Goal: Information Seeking & Learning: Compare options

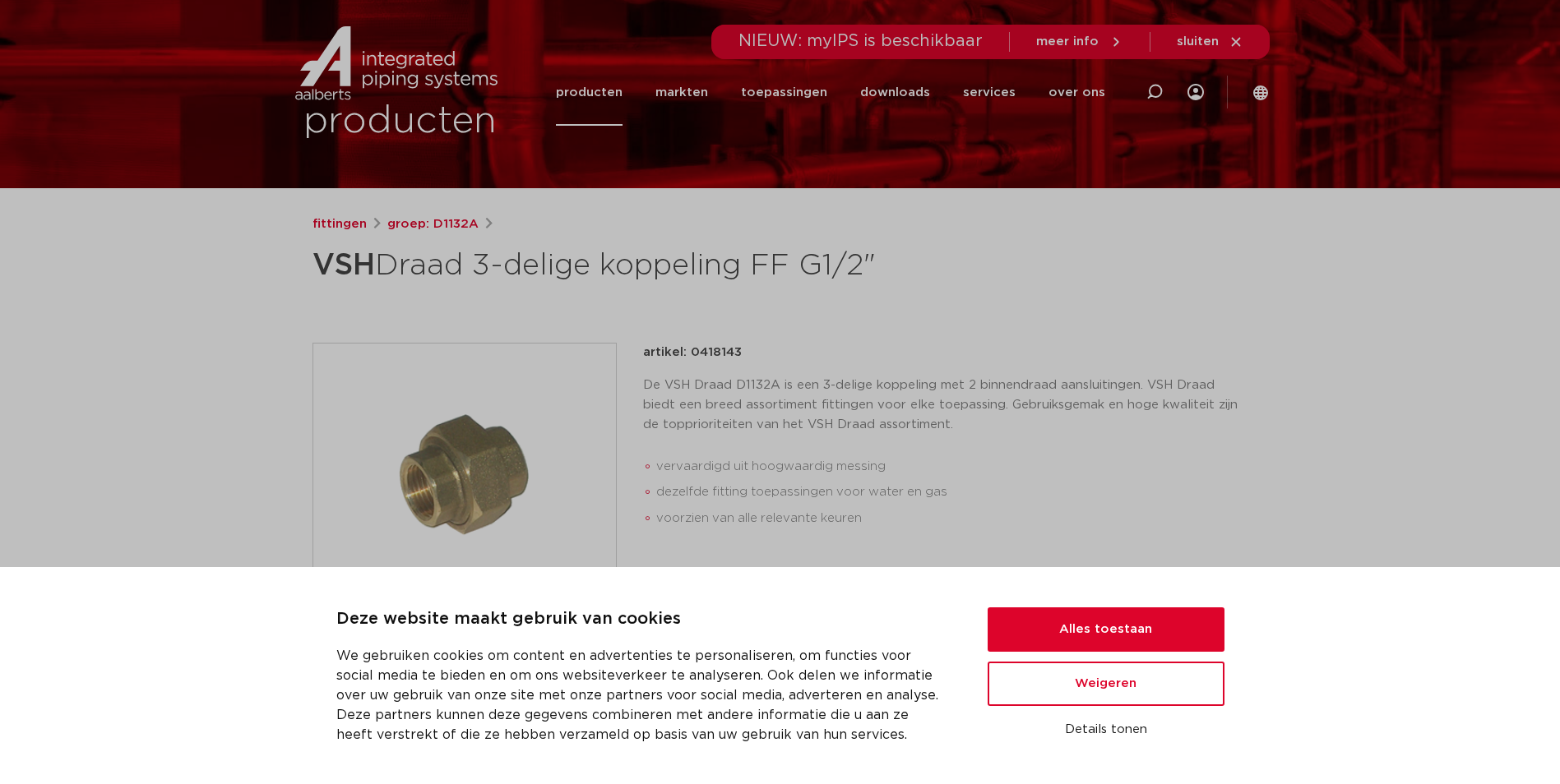
scroll to position [165, 0]
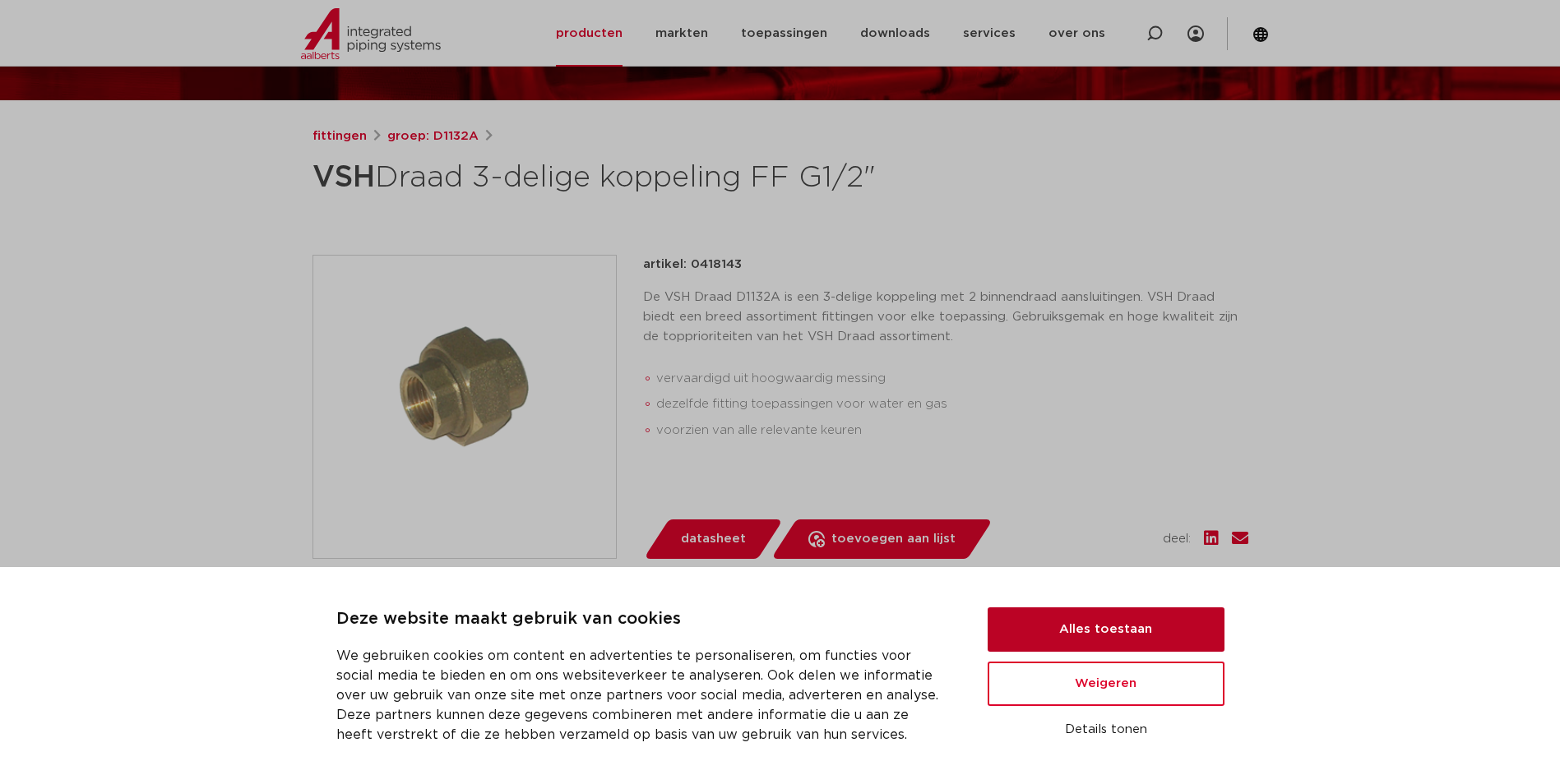
click at [1071, 634] on button "Alles toestaan" at bounding box center [1106, 630] width 237 height 45
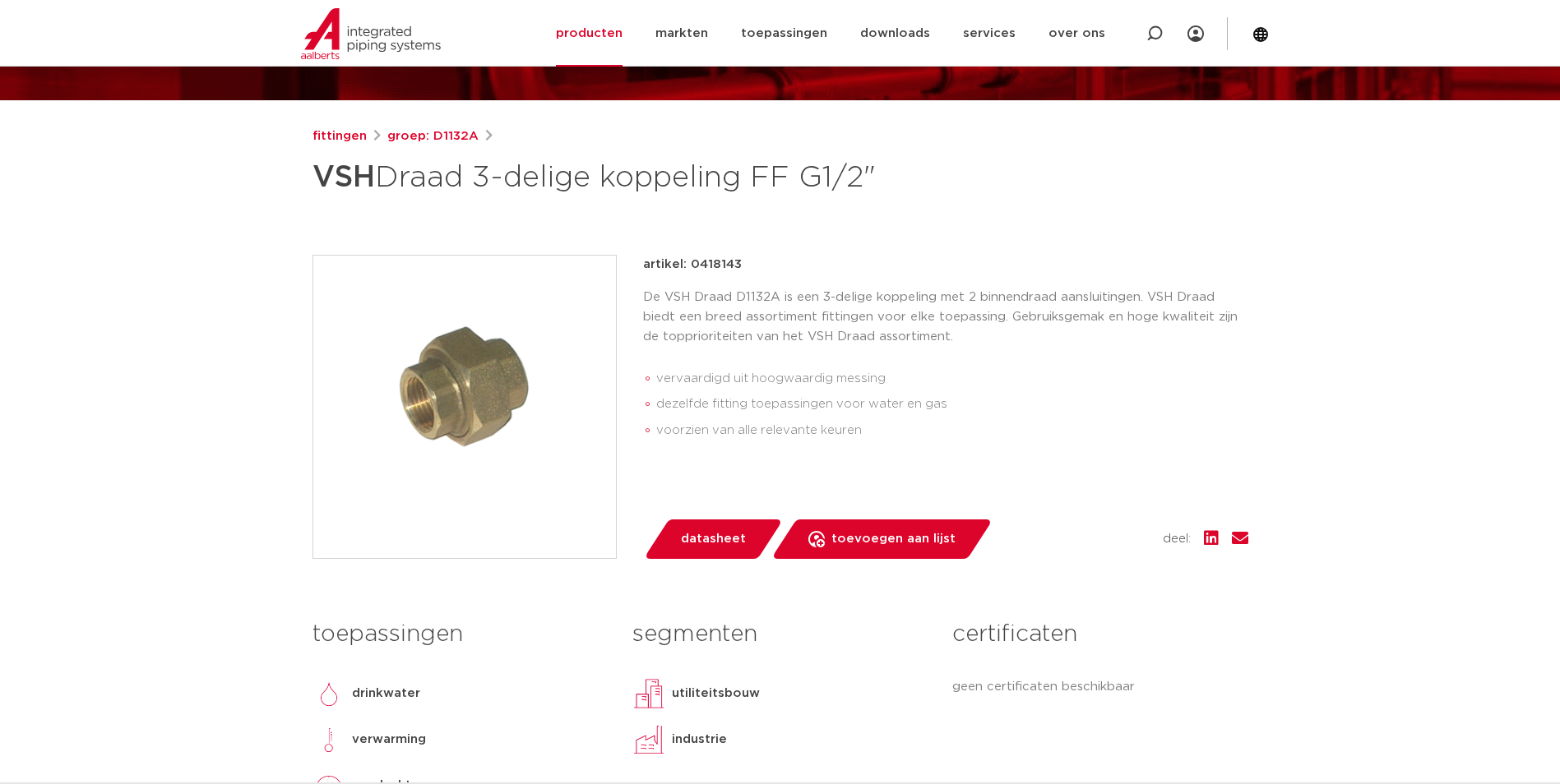
drag, startPoint x: 731, startPoint y: 264, endPoint x: 690, endPoint y: 265, distance: 41.0
click at [690, 265] on div "artikel: 0418143" at bounding box center [945, 264] width 605 height 20
copy p "0418143"
drag, startPoint x: 746, startPoint y: 178, endPoint x: 484, endPoint y: 173, distance: 262.0
click at [484, 173] on h1 "VSH Draad 3-delige koppeling FF G1/2"" at bounding box center [621, 178] width 618 height 49
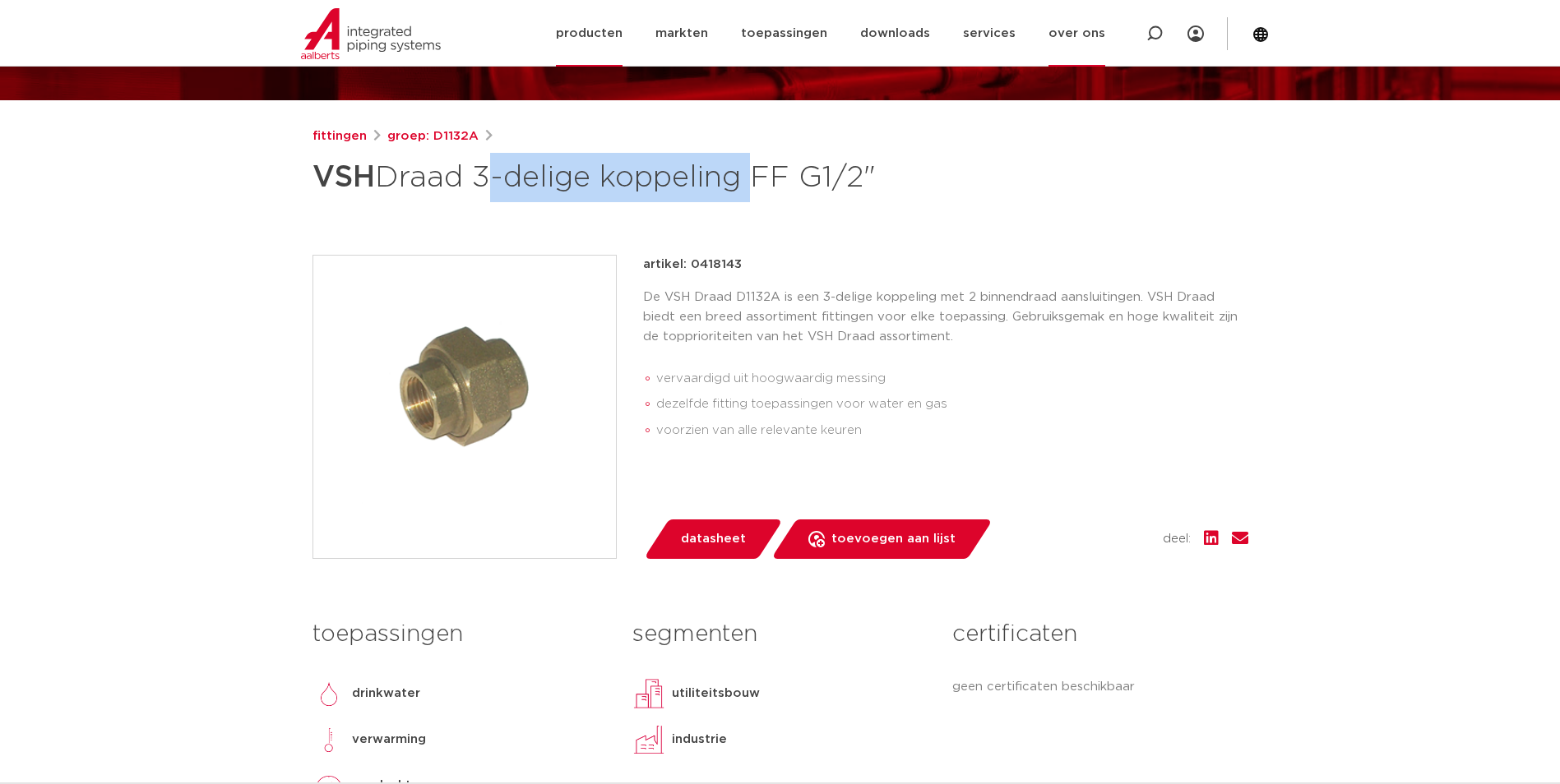
copy h1 "3-delige koppeling"
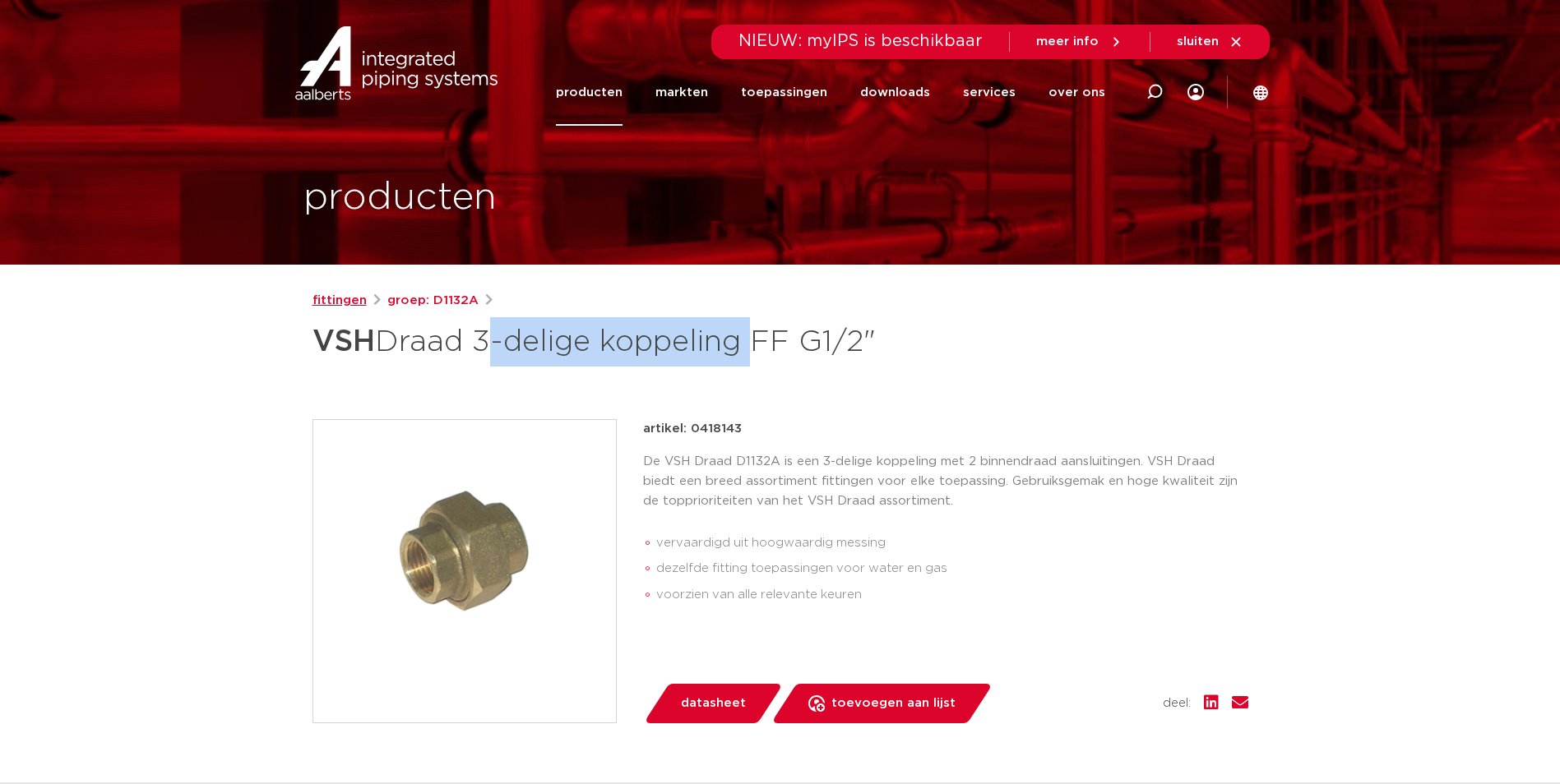
click at [348, 297] on link "fittingen" at bounding box center [339, 300] width 54 height 20
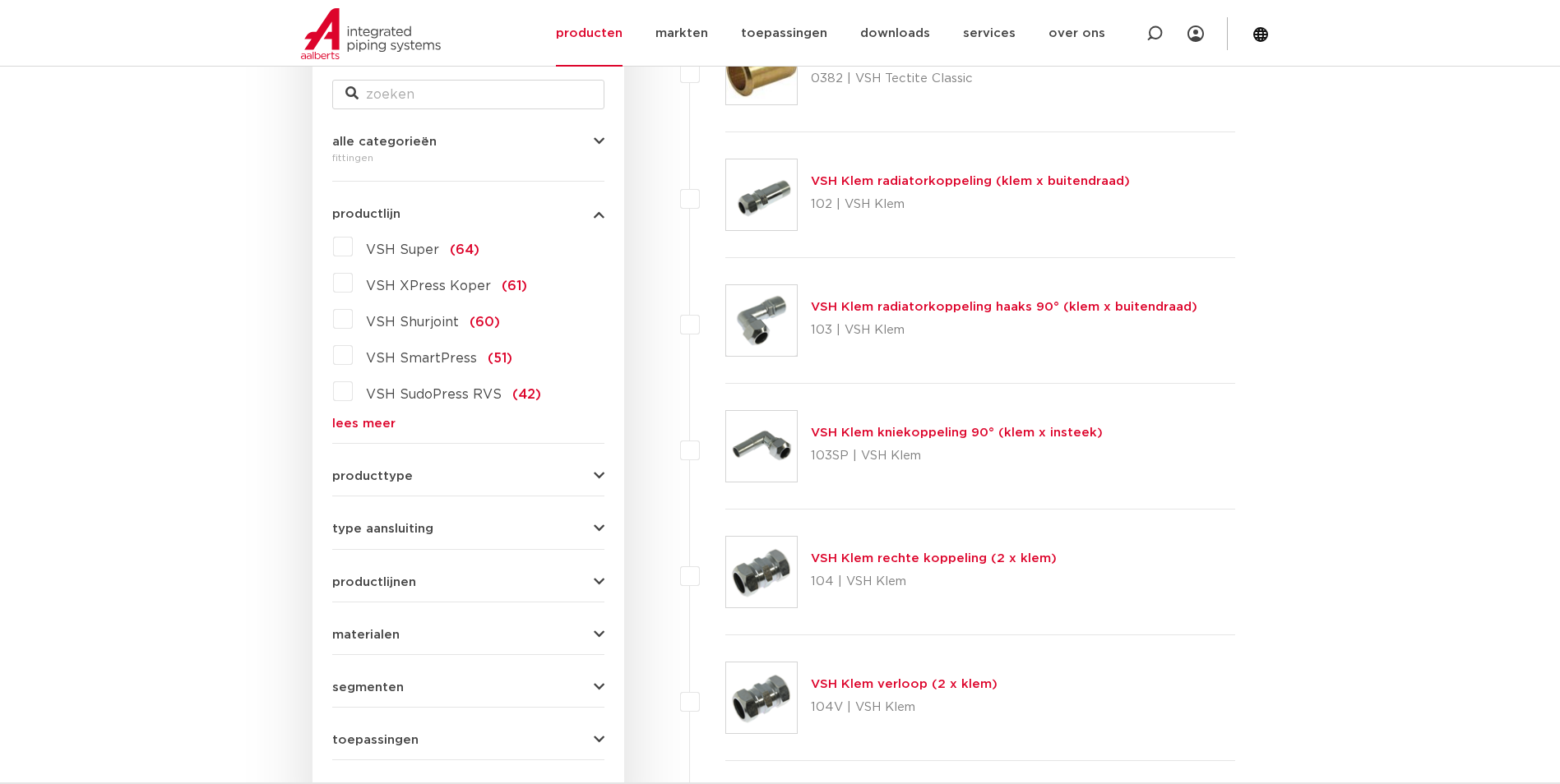
scroll to position [493, 0]
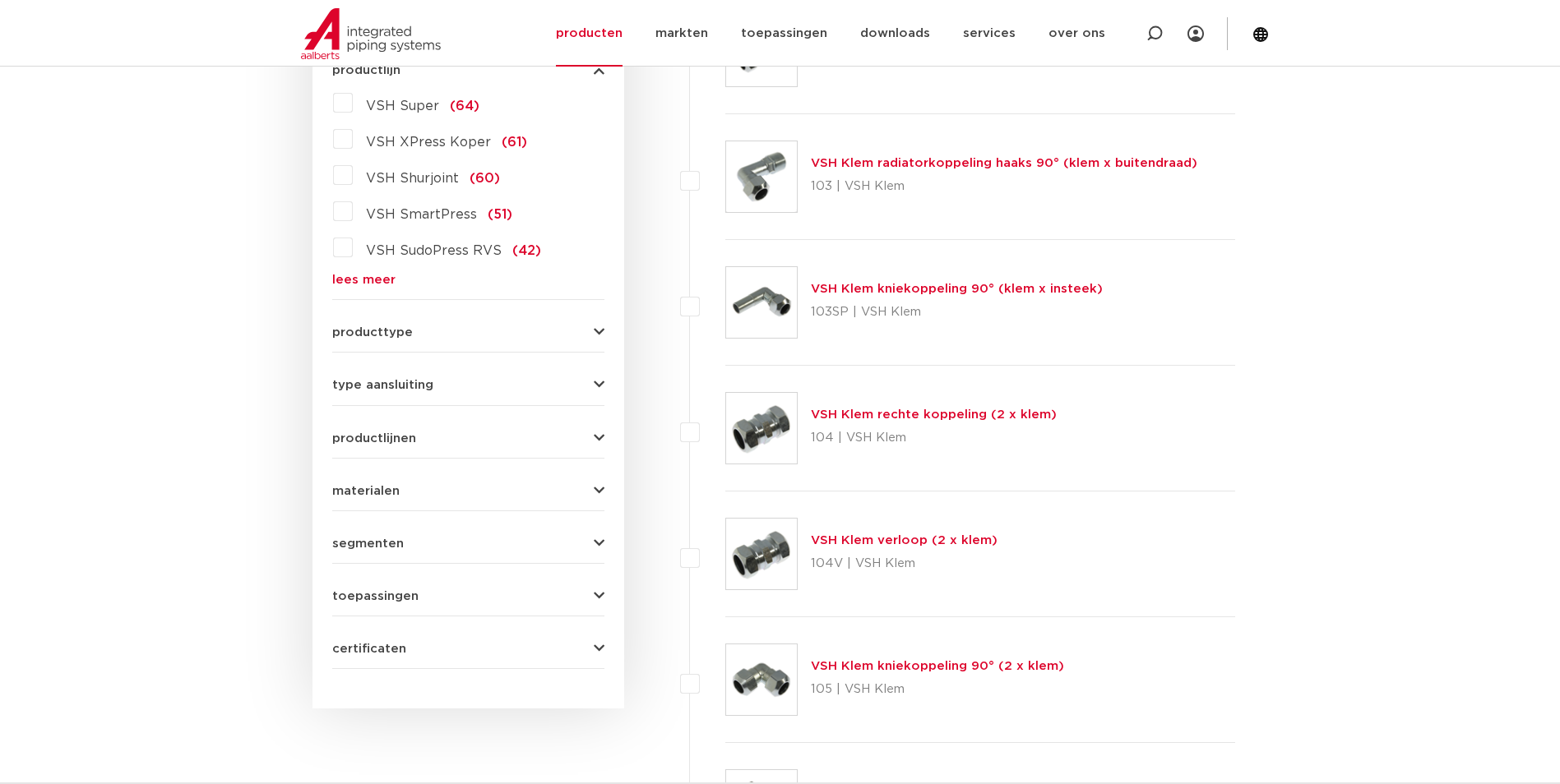
click at [504, 330] on button "producttype" at bounding box center [468, 332] width 272 height 12
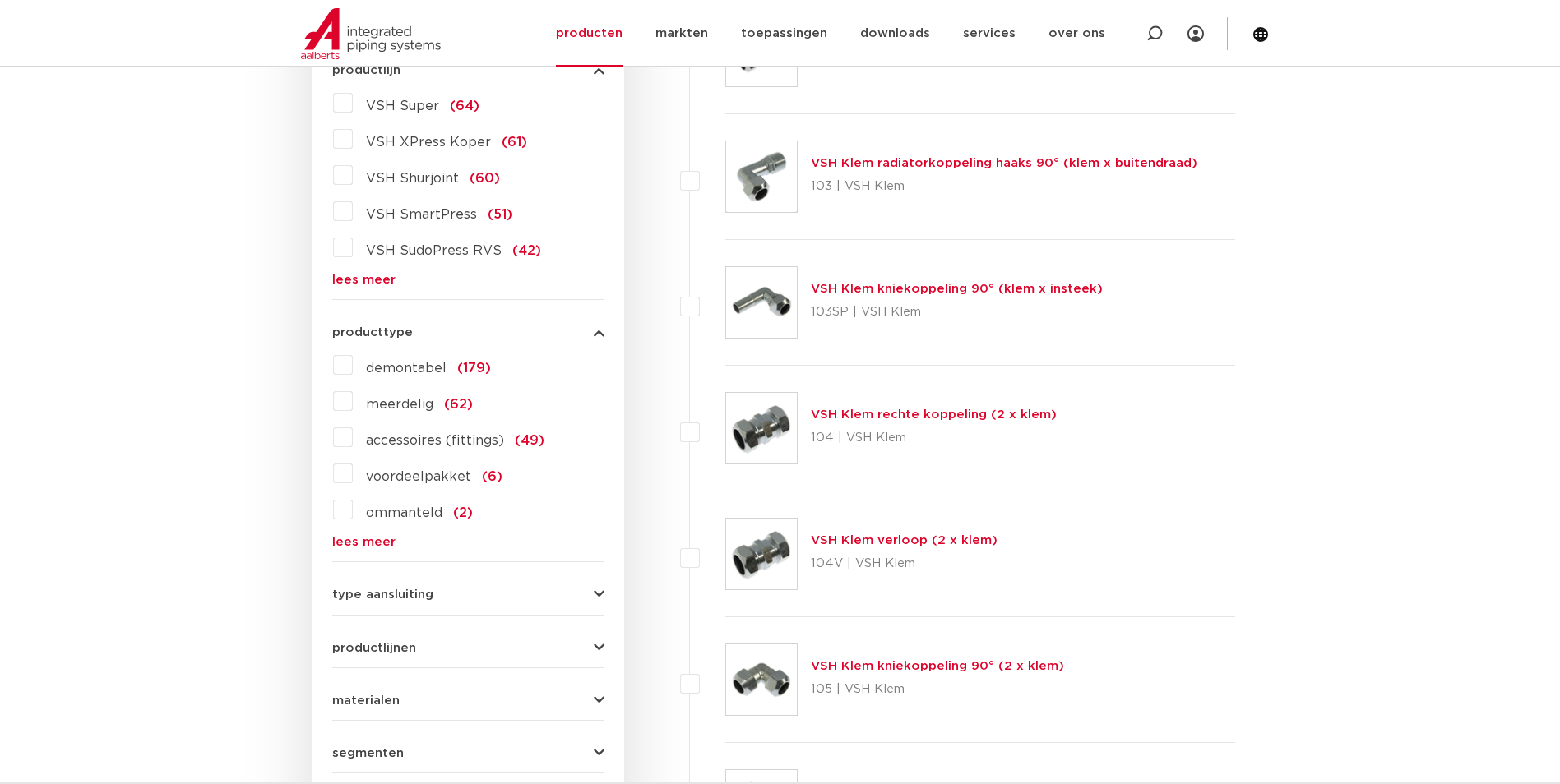
click at [428, 367] on span "demontabel" at bounding box center [405, 368] width 81 height 13
click at [0, 0] on input "demontabel (179)" at bounding box center [0, 0] width 0 height 0
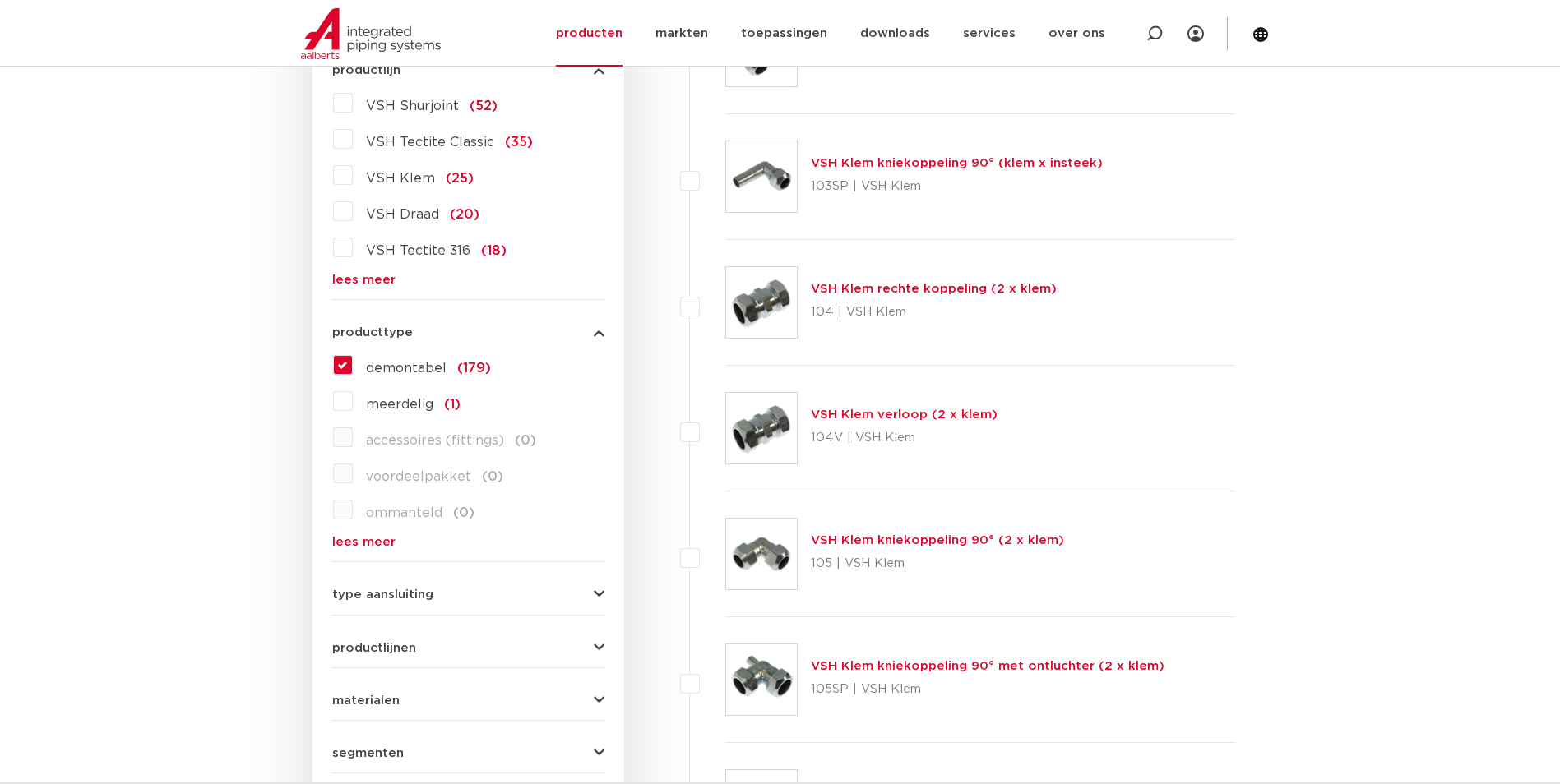
click at [454, 593] on button "type aansluiting" at bounding box center [468, 595] width 272 height 12
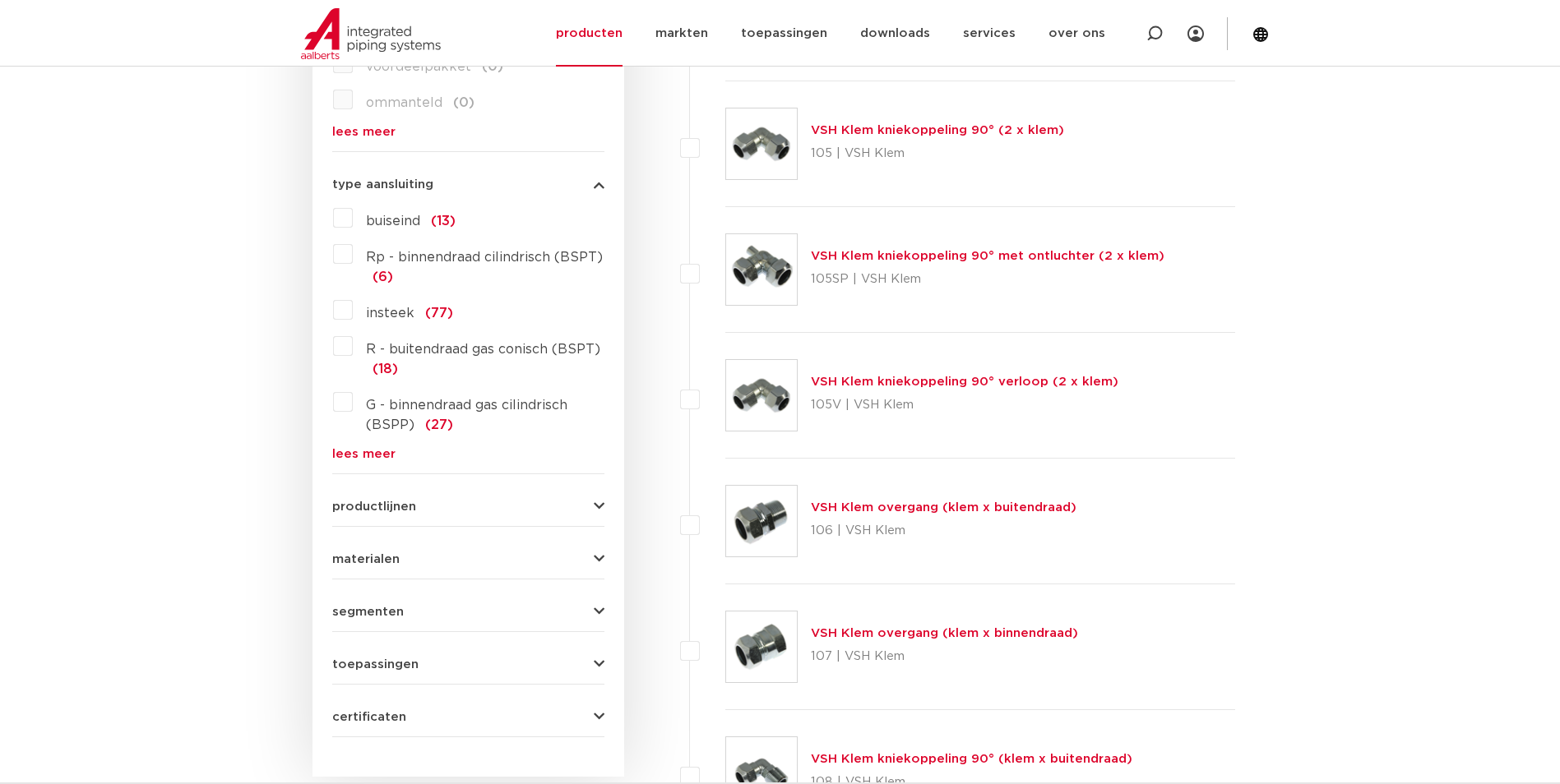
scroll to position [904, 0]
click at [450, 503] on button "productlijnen" at bounding box center [468, 506] width 272 height 12
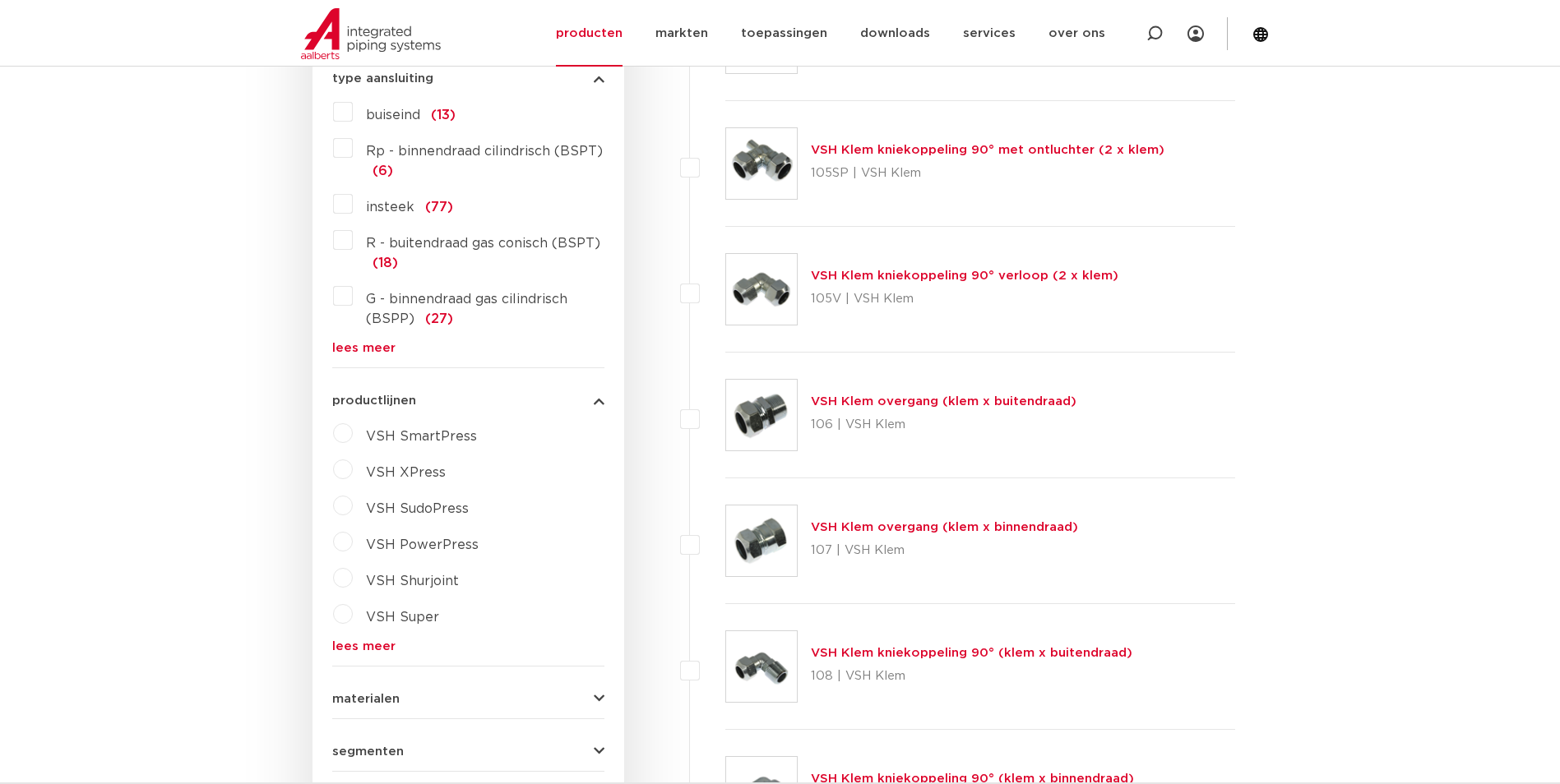
scroll to position [1234, 0]
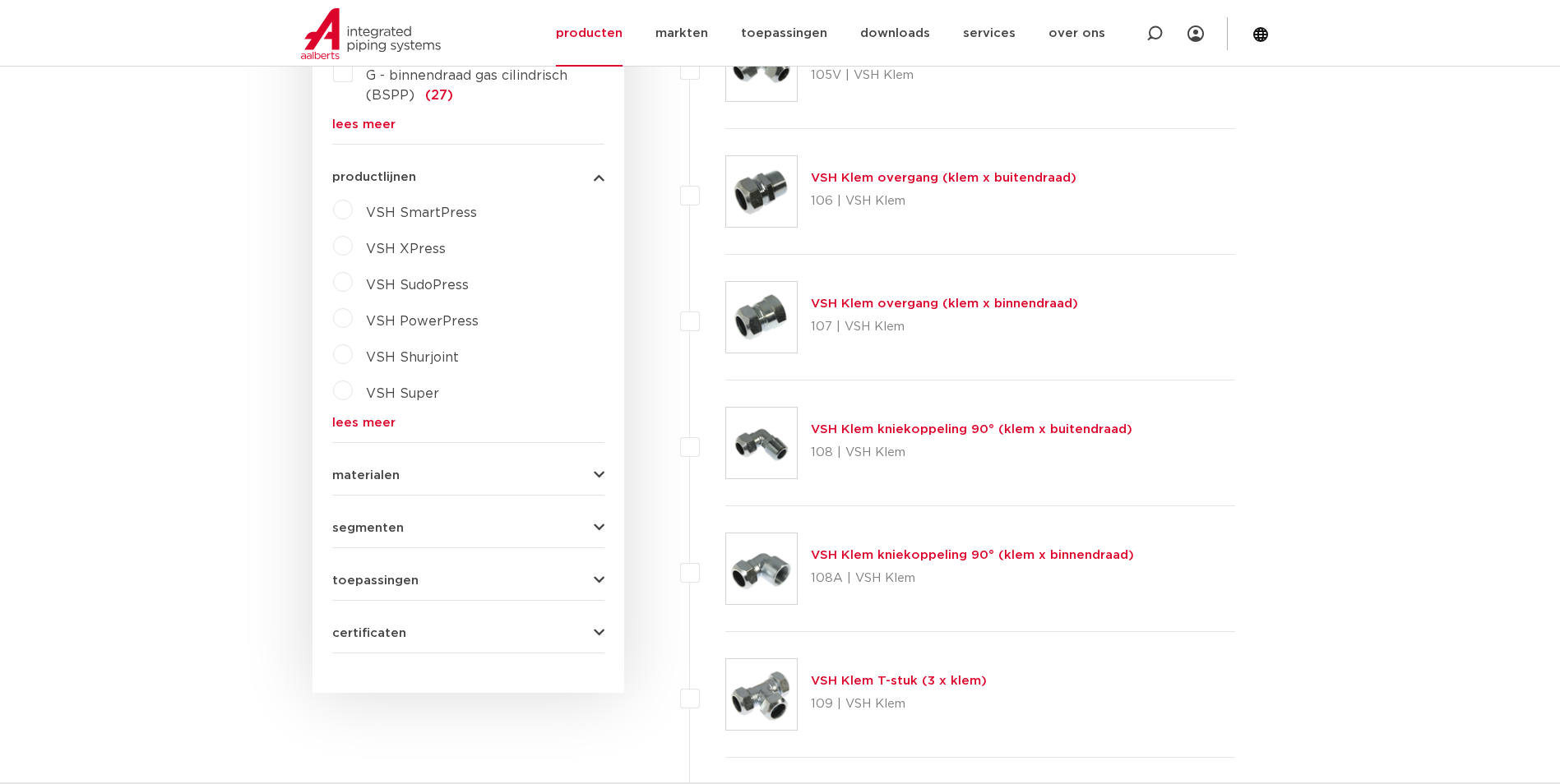
click at [397, 475] on span "materialen" at bounding box center [366, 475] width 67 height 12
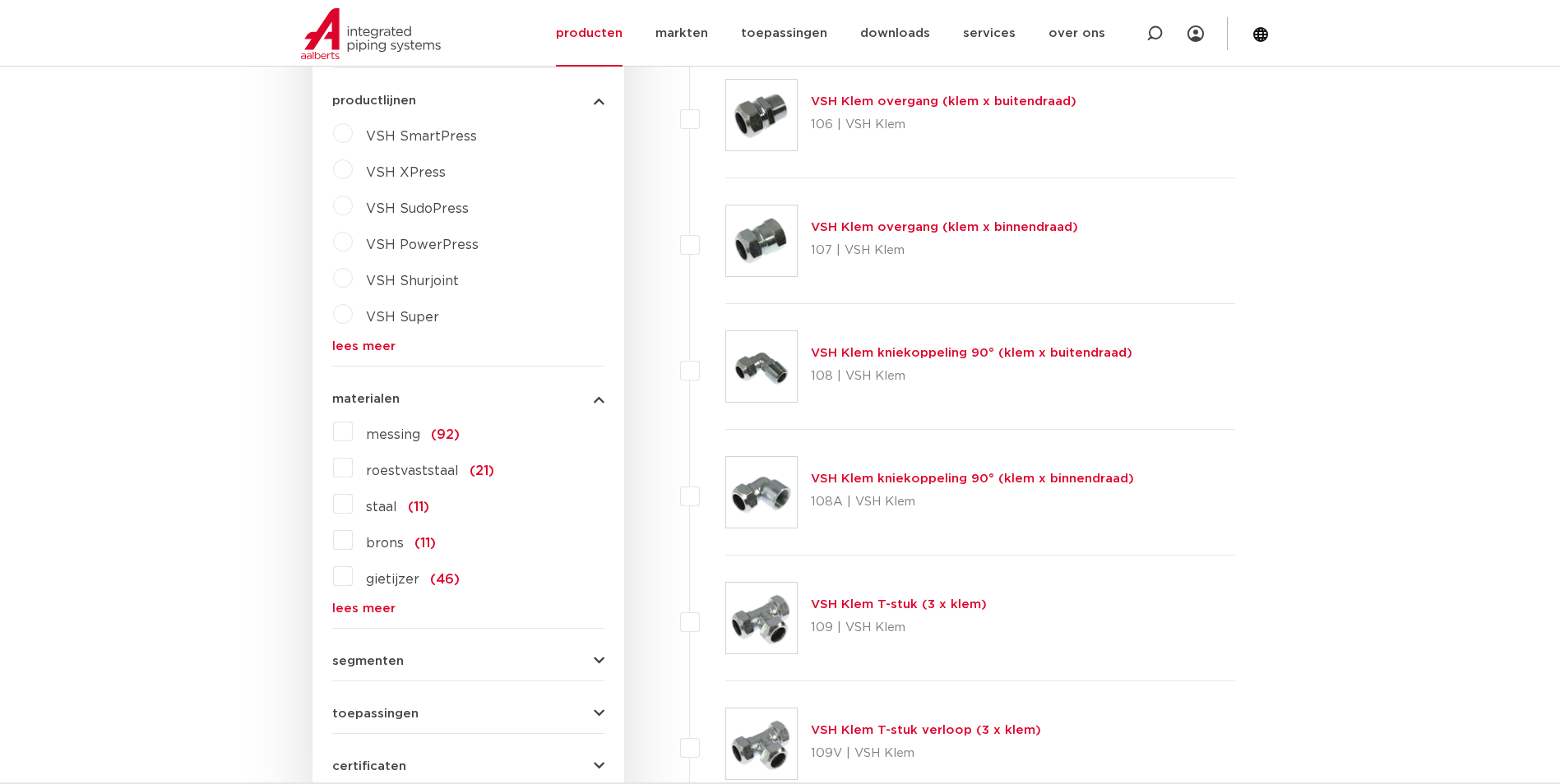
scroll to position [1398, 0]
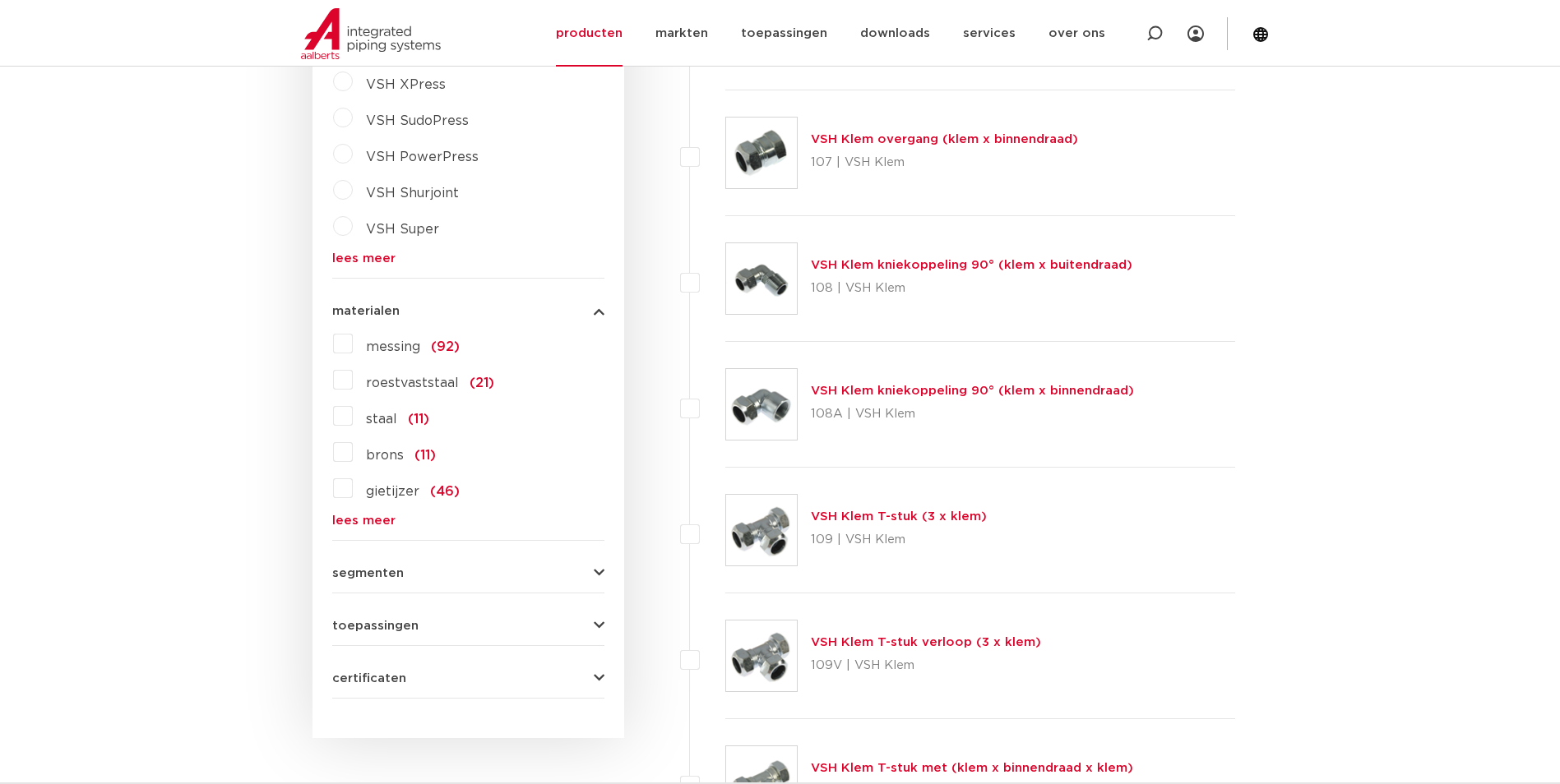
click at [377, 353] on span "messing" at bounding box center [392, 347] width 54 height 13
click at [0, 0] on input "messing (92)" at bounding box center [0, 0] width 0 height 0
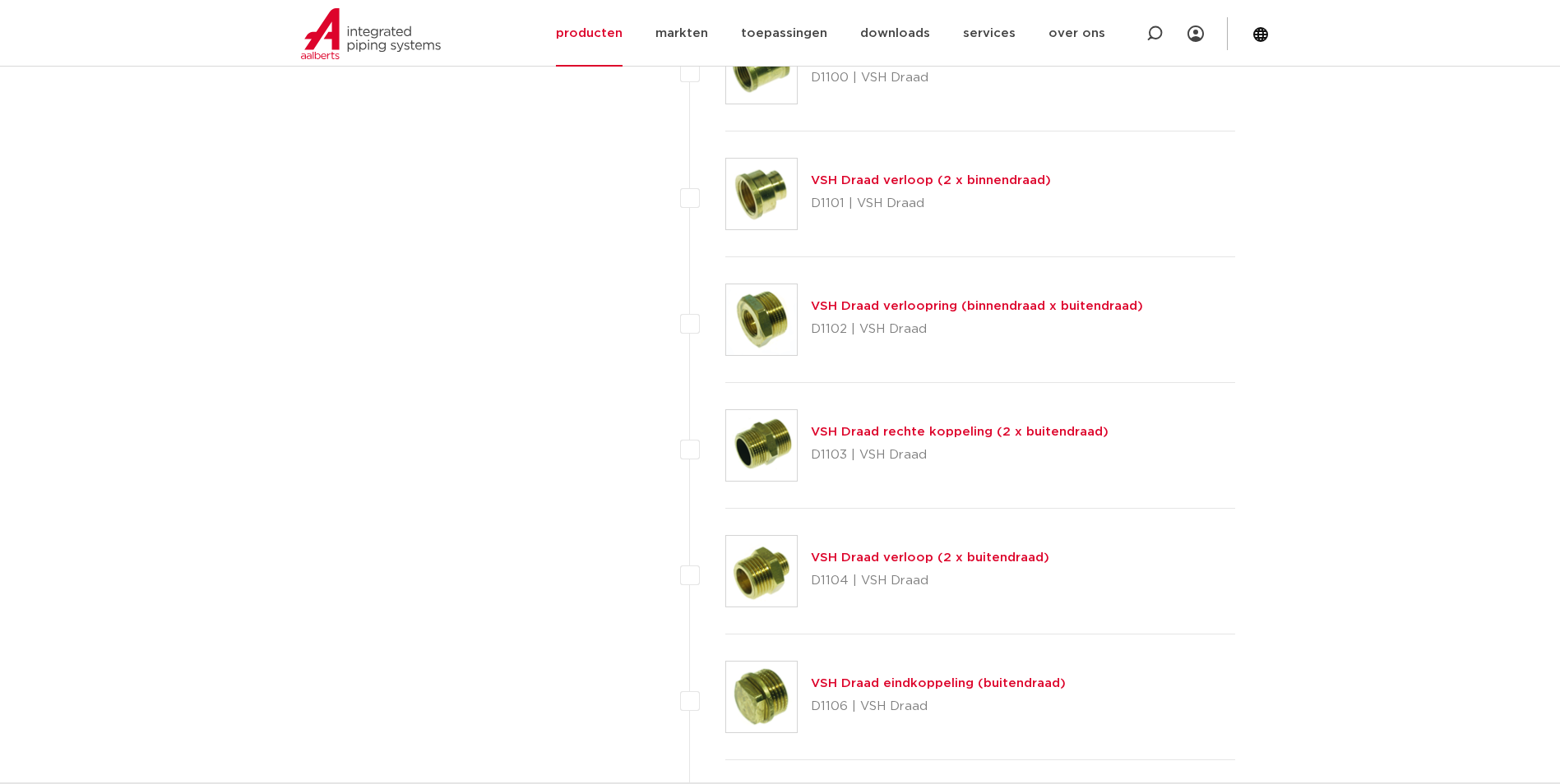
scroll to position [3371, 0]
click at [890, 554] on link "VSH Draad verloop (2 x buitendraad)" at bounding box center [930, 556] width 239 height 12
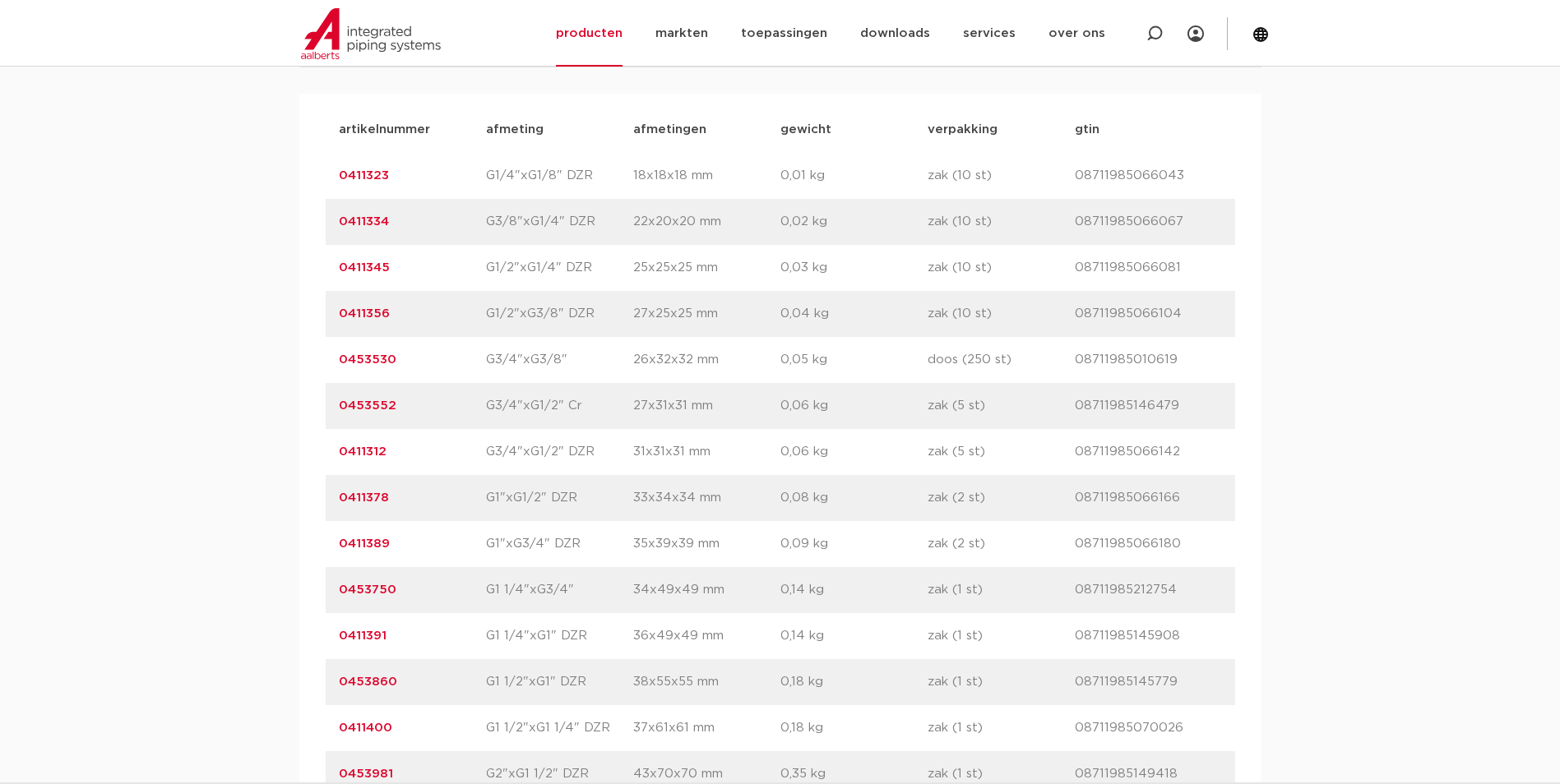
scroll to position [1151, 0]
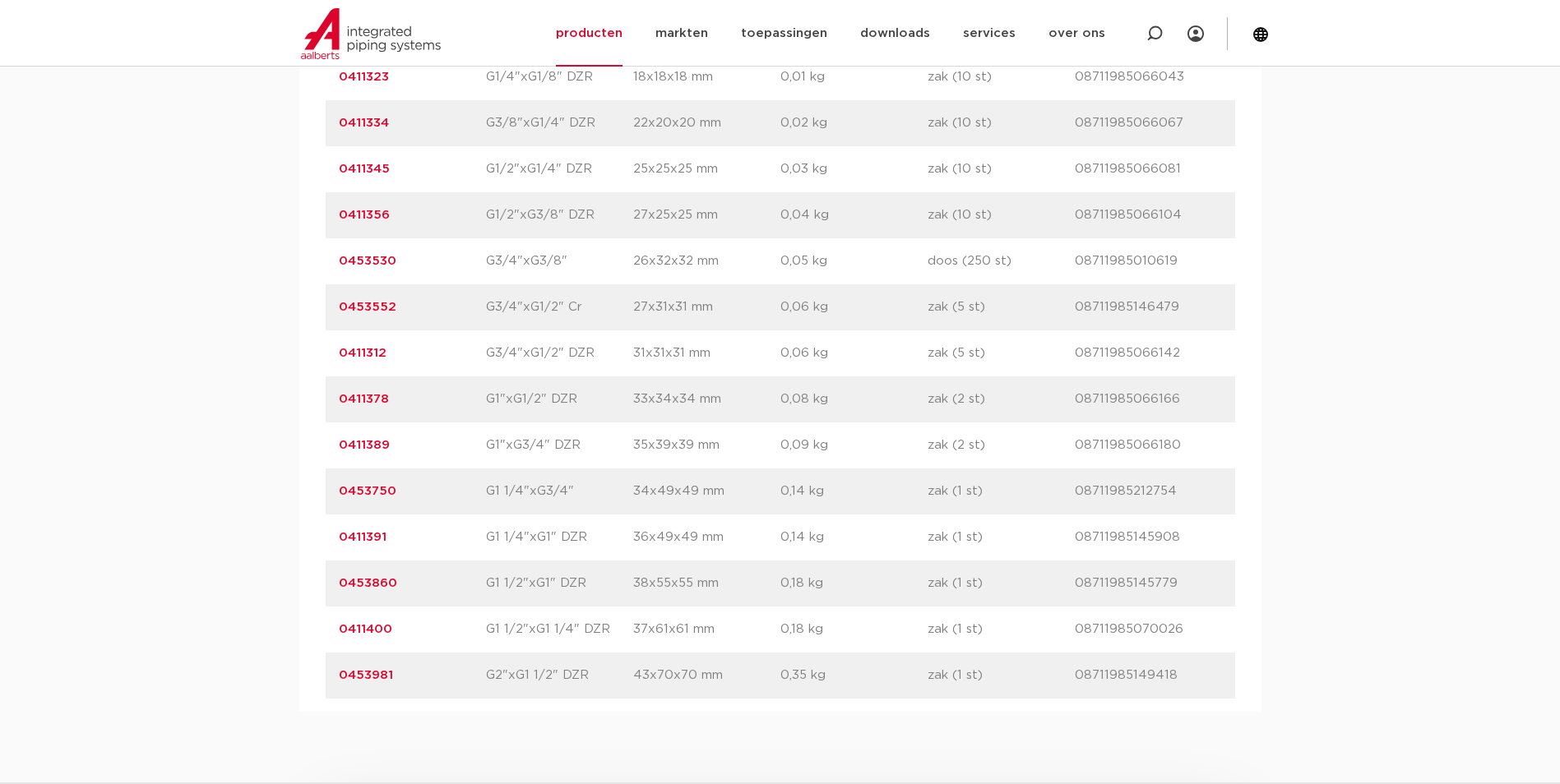
drag, startPoint x: 408, startPoint y: 540, endPoint x: 382, endPoint y: 540, distance: 26.0
click at [382, 540] on p "0411391" at bounding box center [412, 537] width 147 height 20
click at [365, 536] on link "0411391" at bounding box center [363, 537] width 47 height 12
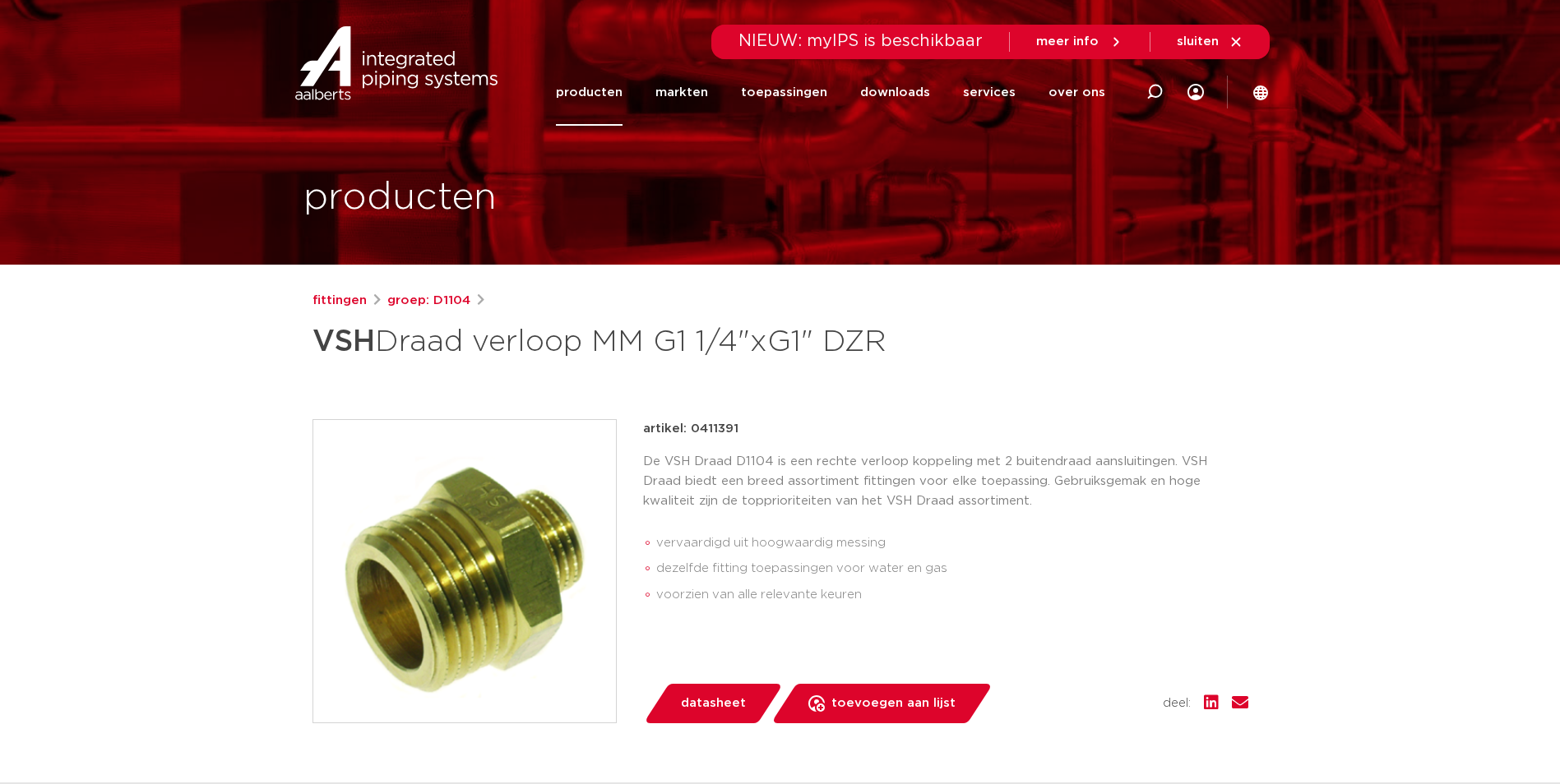
drag, startPoint x: 742, startPoint y: 437, endPoint x: 690, endPoint y: 430, distance: 52.5
click at [690, 430] on div "artikel: 0411391" at bounding box center [945, 429] width 605 height 20
copy p "0411391"
click at [622, 98] on link "producten" at bounding box center [589, 93] width 66 height 66
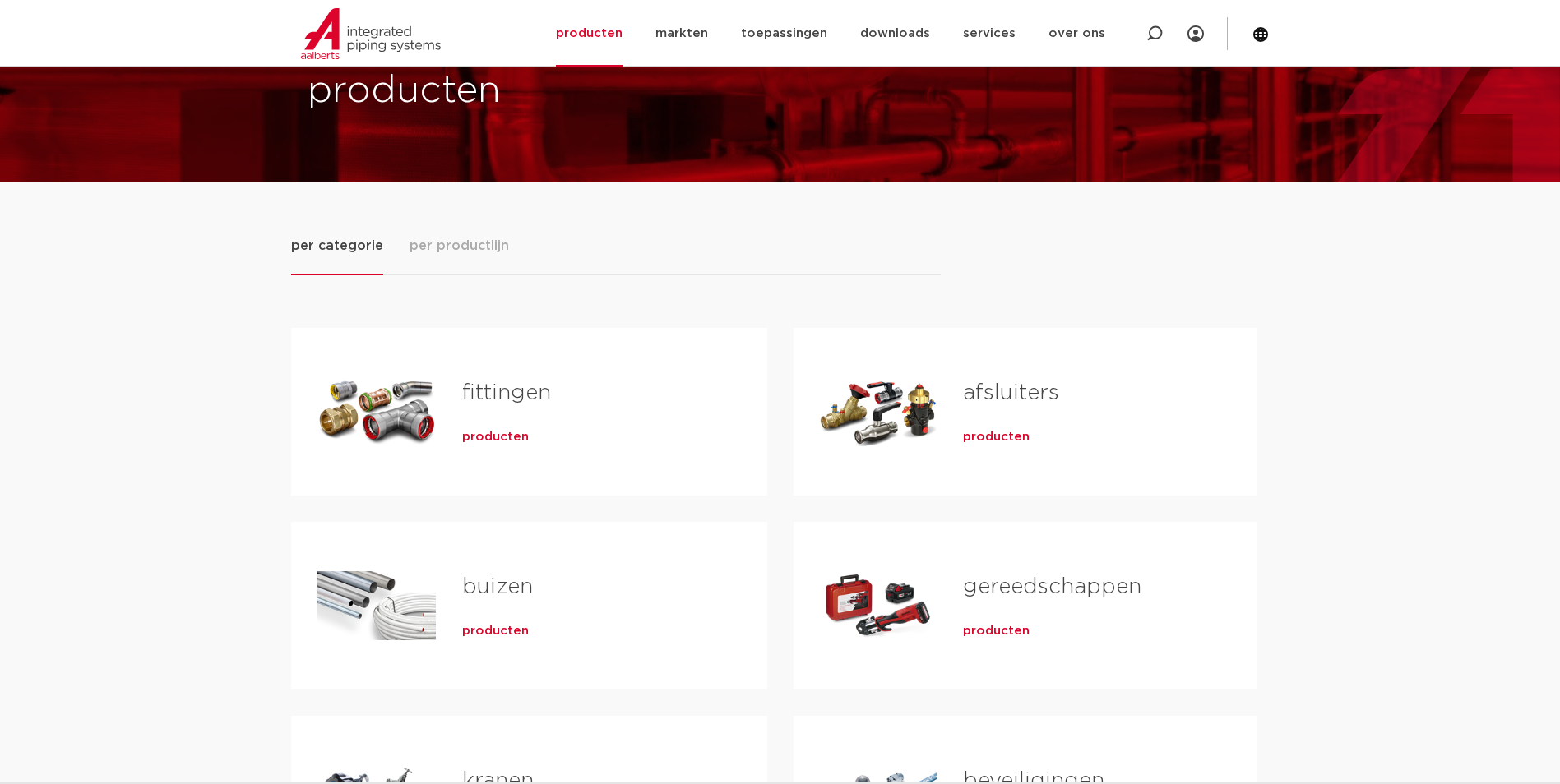
click at [468, 402] on link "fittingen" at bounding box center [507, 393] width 89 height 22
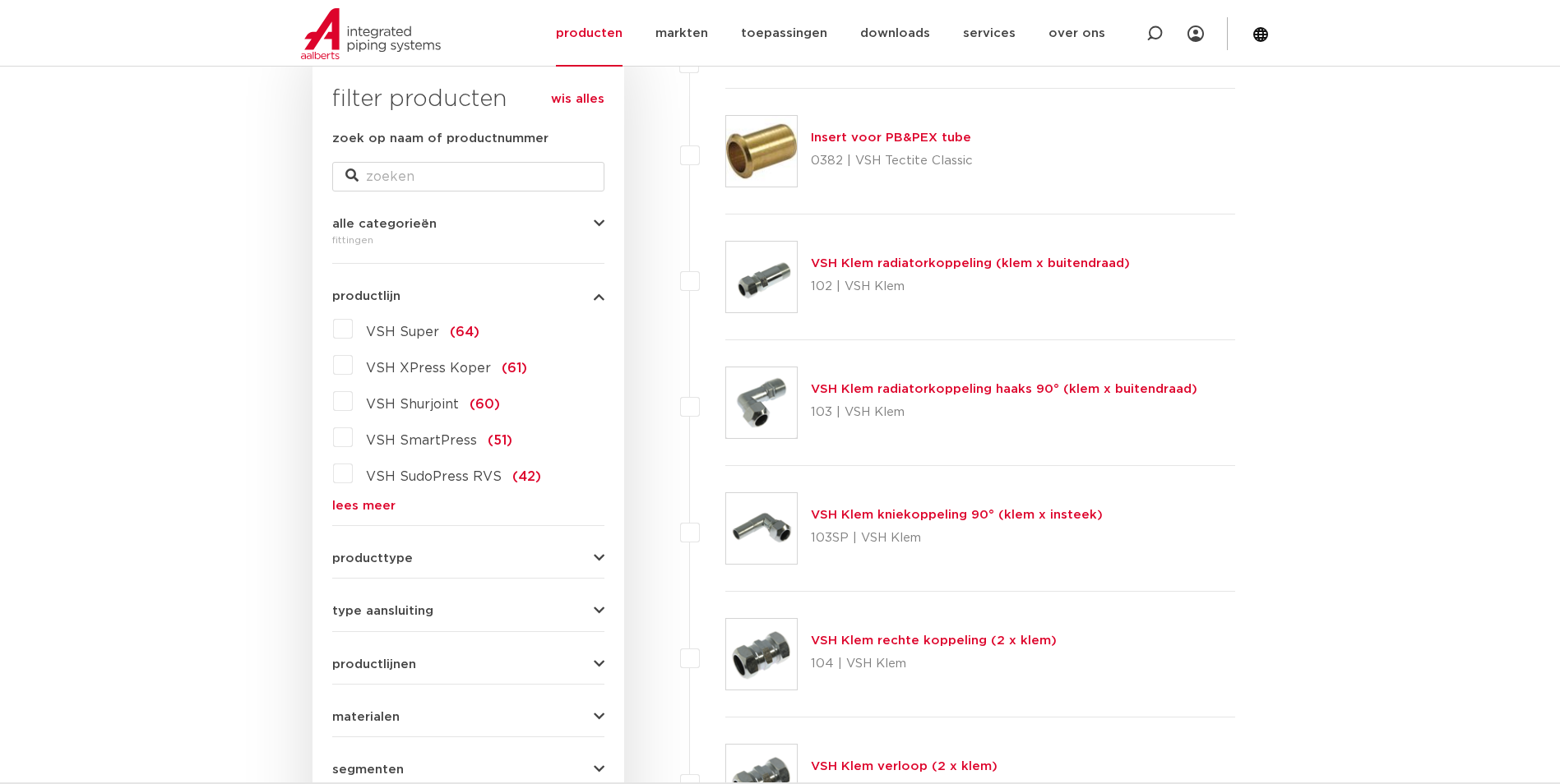
scroll to position [270, 0]
click at [369, 504] on link "lees meer" at bounding box center [468, 503] width 272 height 12
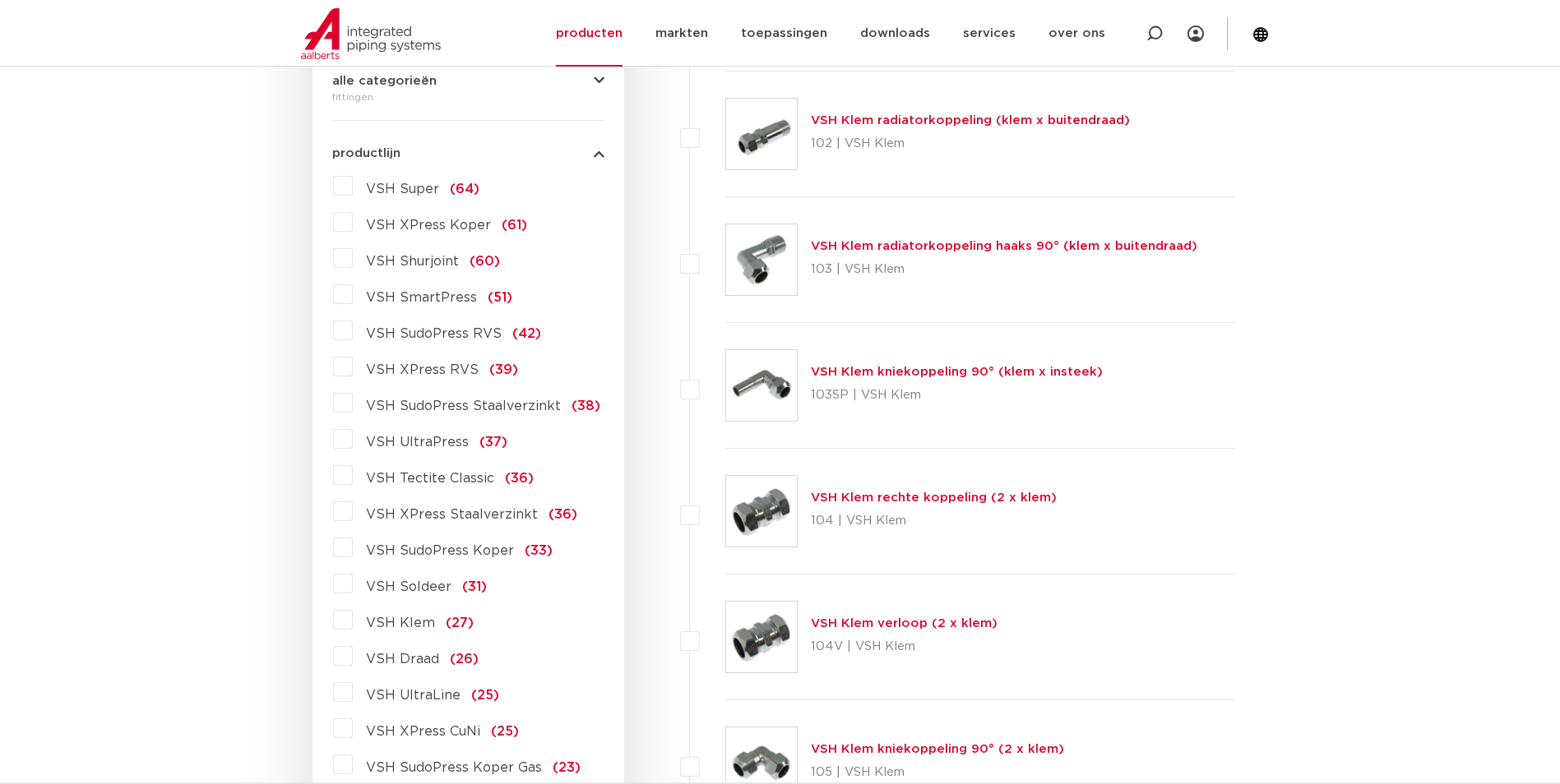
scroll to position [434, 0]
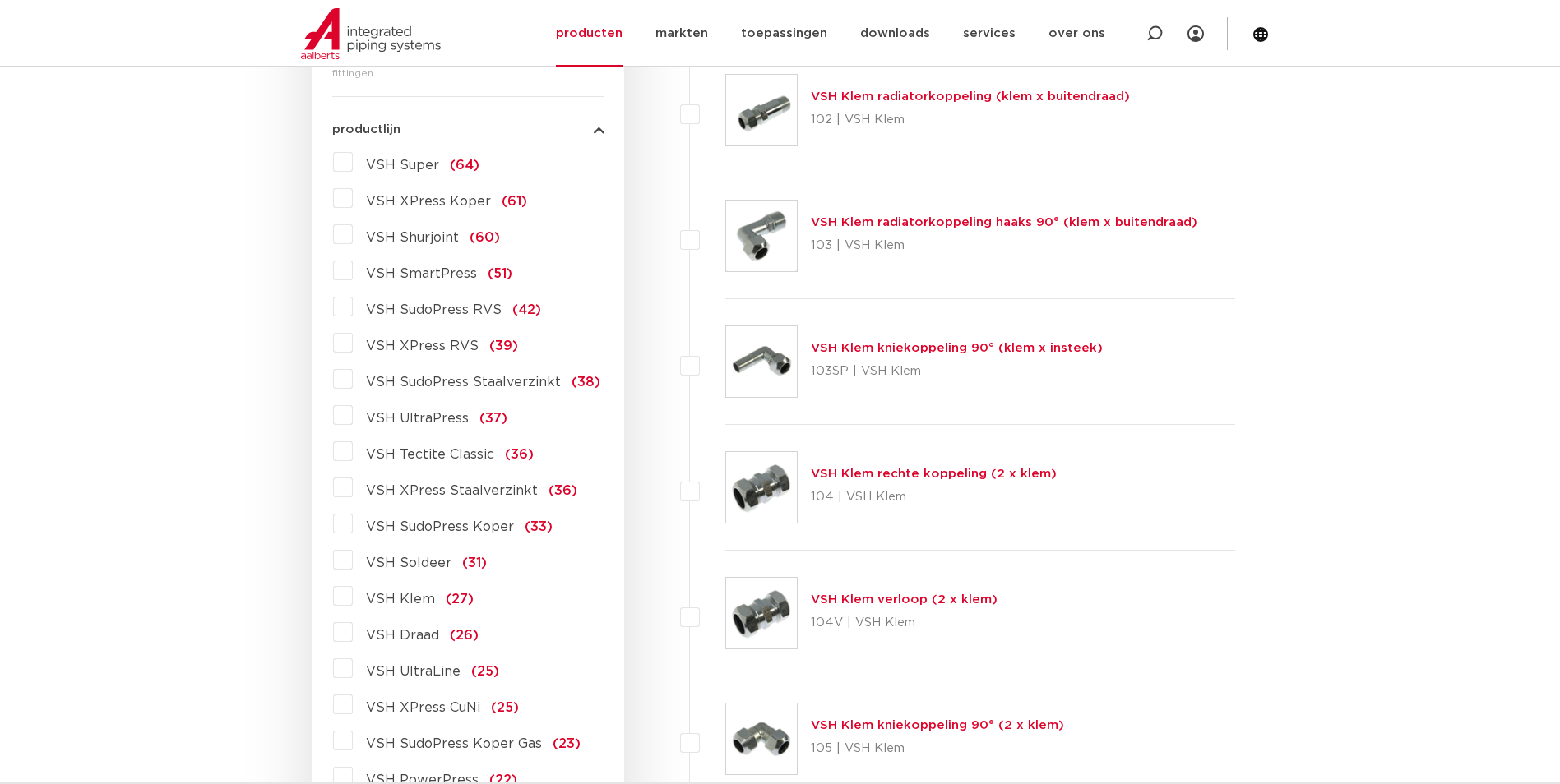
click at [429, 348] on span "VSH XPress RVS" at bounding box center [421, 347] width 113 height 13
click at [0, 0] on input "VSH XPress RVS (39)" at bounding box center [0, 0] width 0 height 0
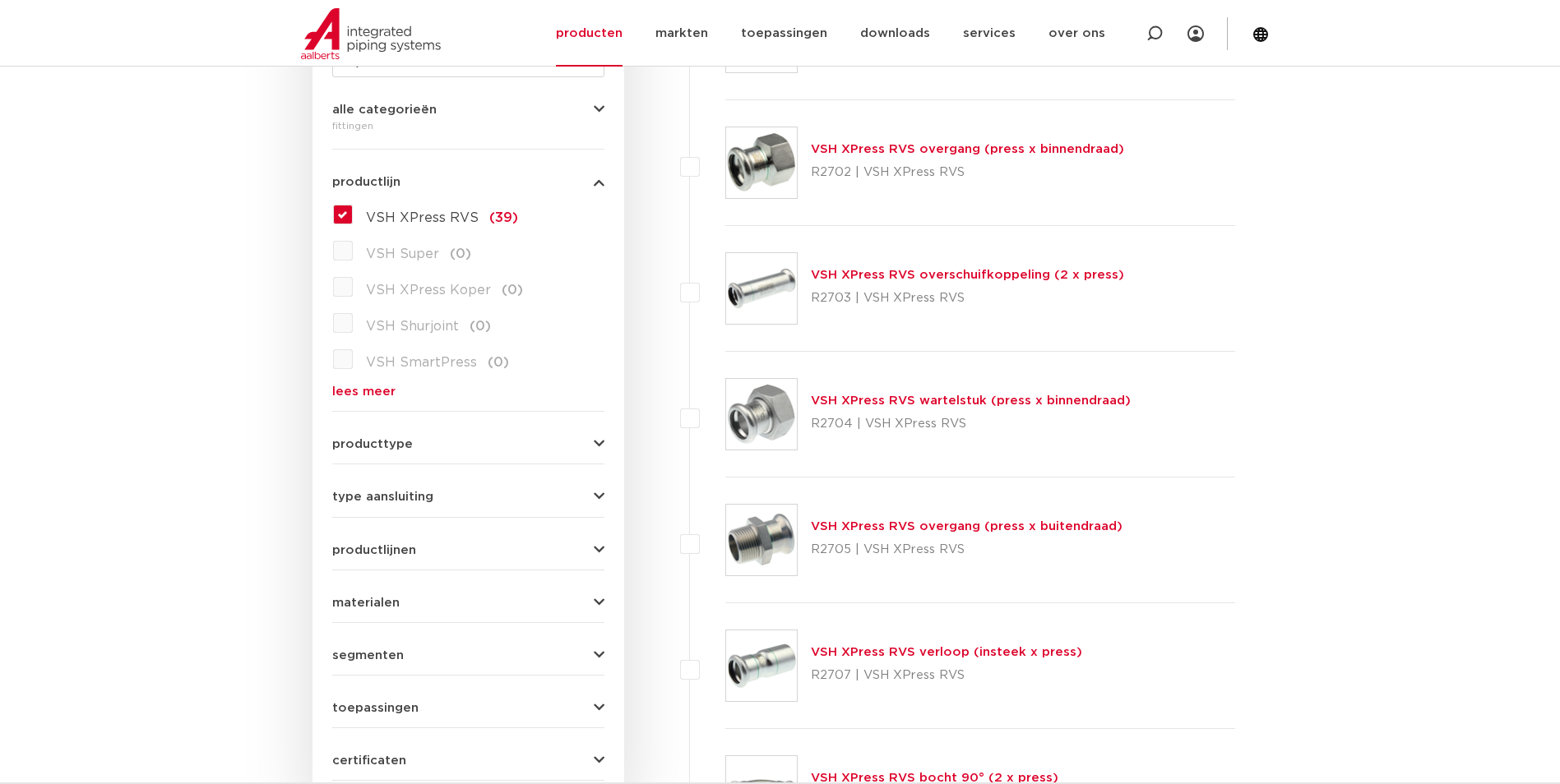
scroll to position [270, 0]
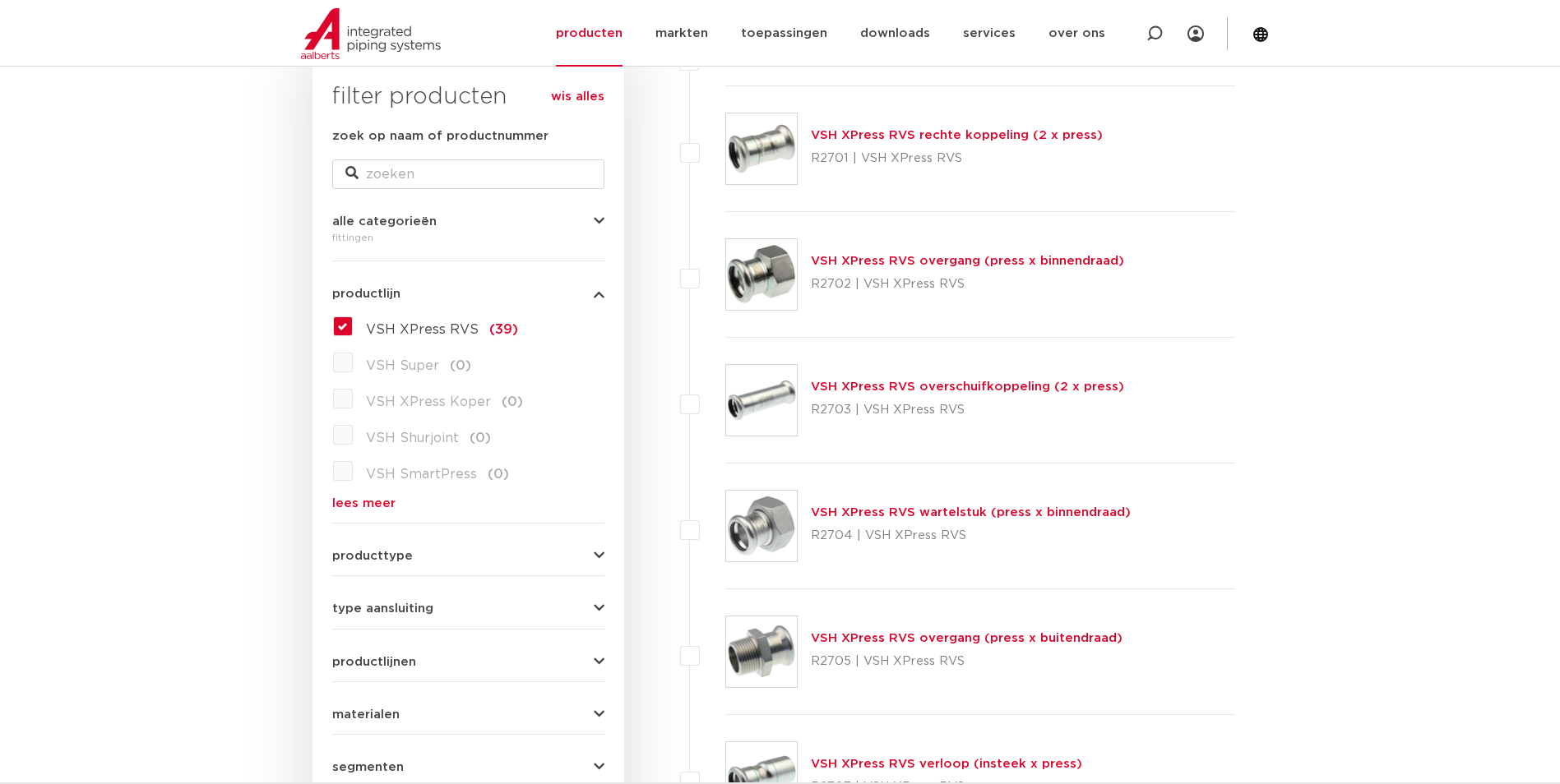
click at [913, 512] on link "VSH XPress RVS wartelstuk (press x binnendraad)" at bounding box center [971, 512] width 320 height 12
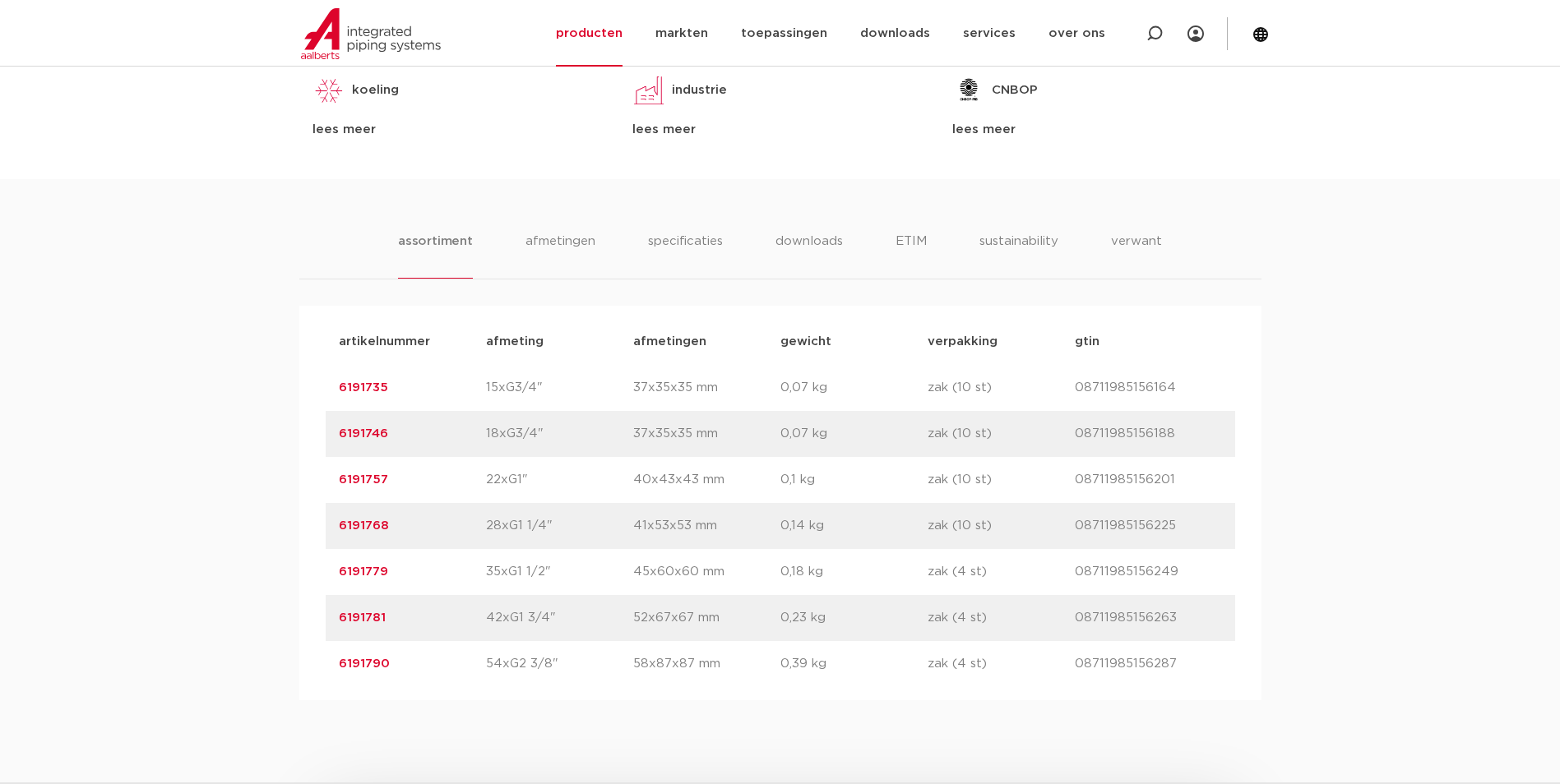
scroll to position [904, 0]
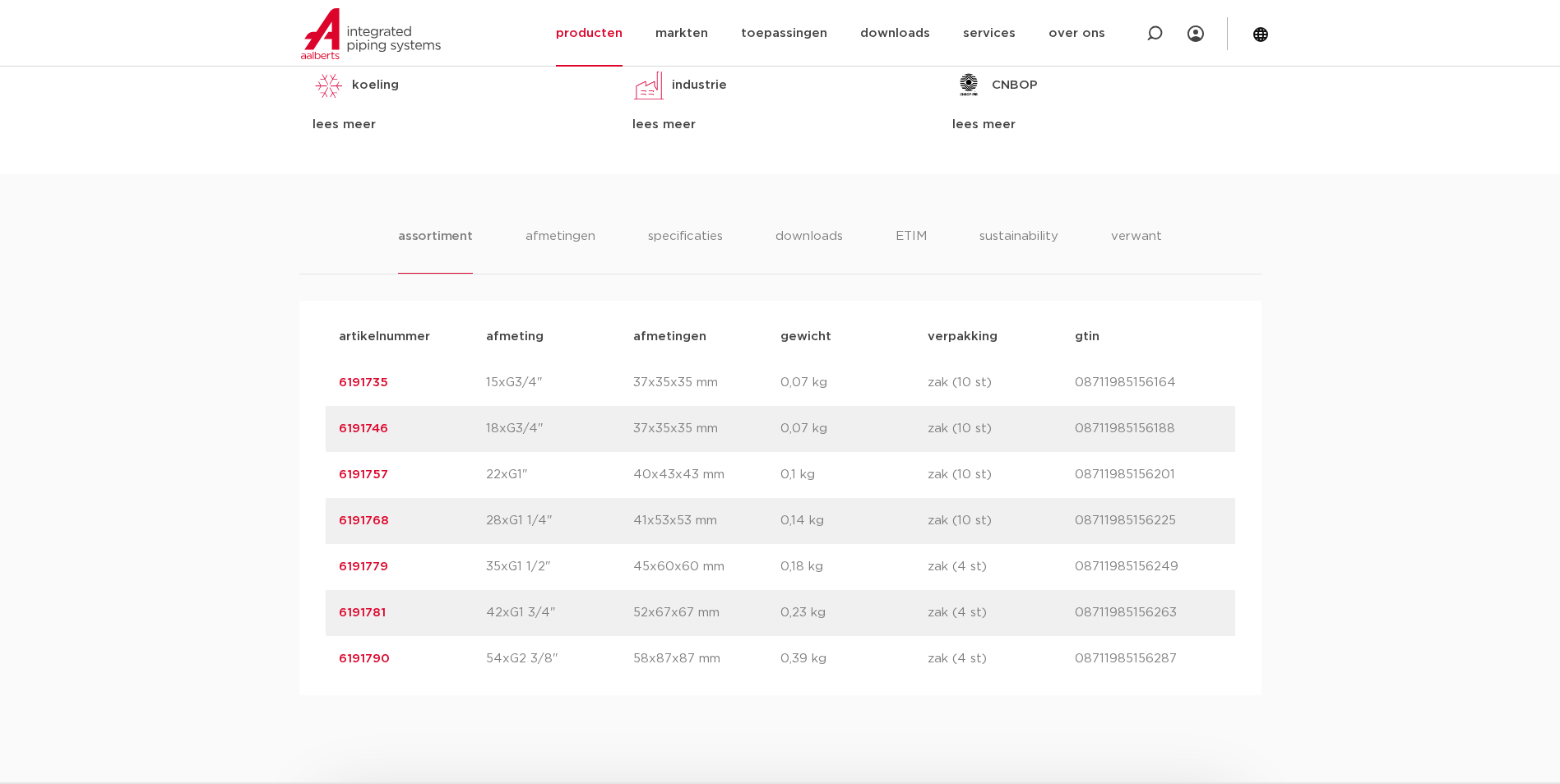
drag, startPoint x: 547, startPoint y: 524, endPoint x: 489, endPoint y: 522, distance: 58.0
click at [489, 522] on p "28xG1 1/4"" at bounding box center [559, 521] width 147 height 20
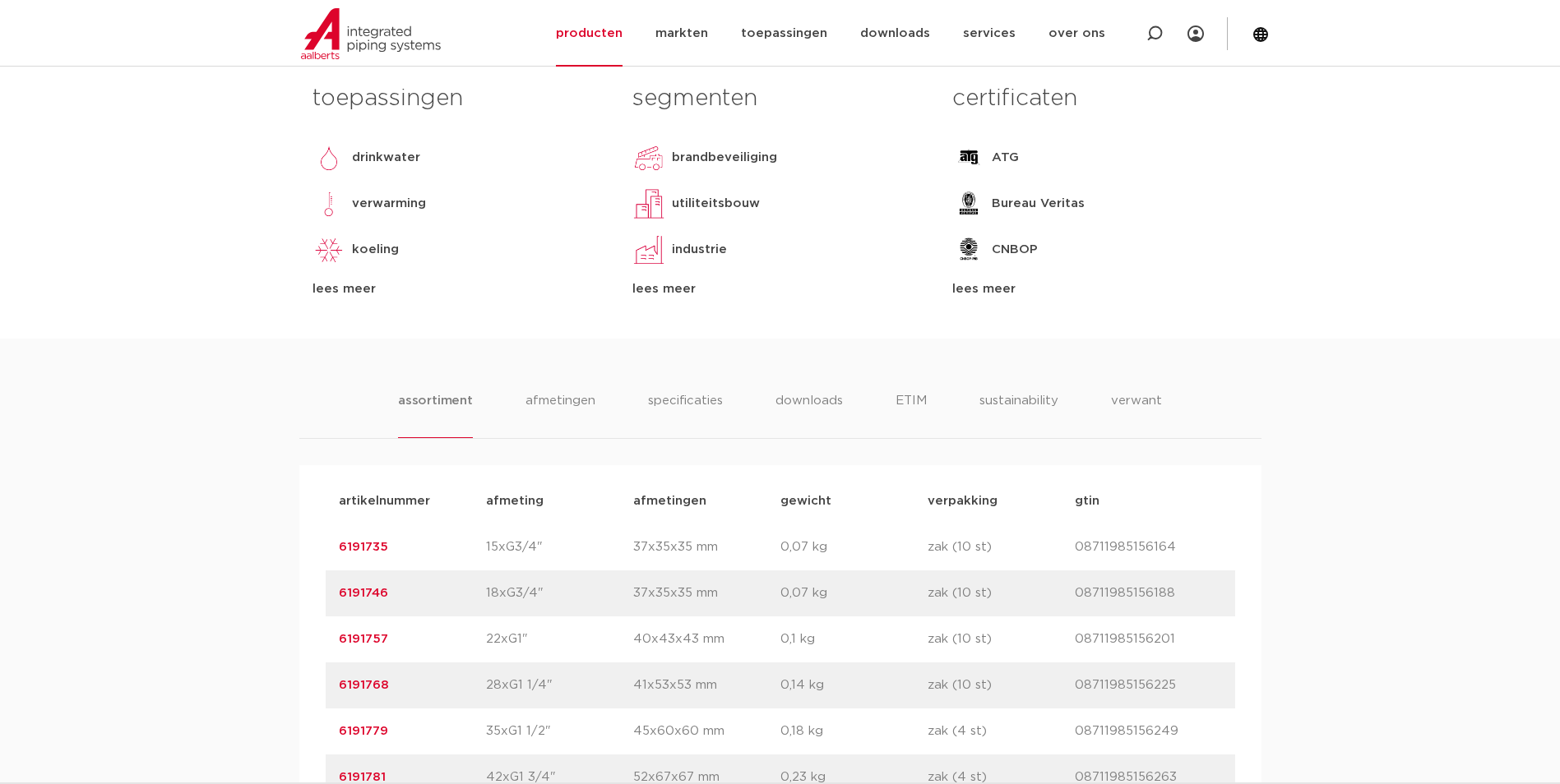
scroll to position [987, 0]
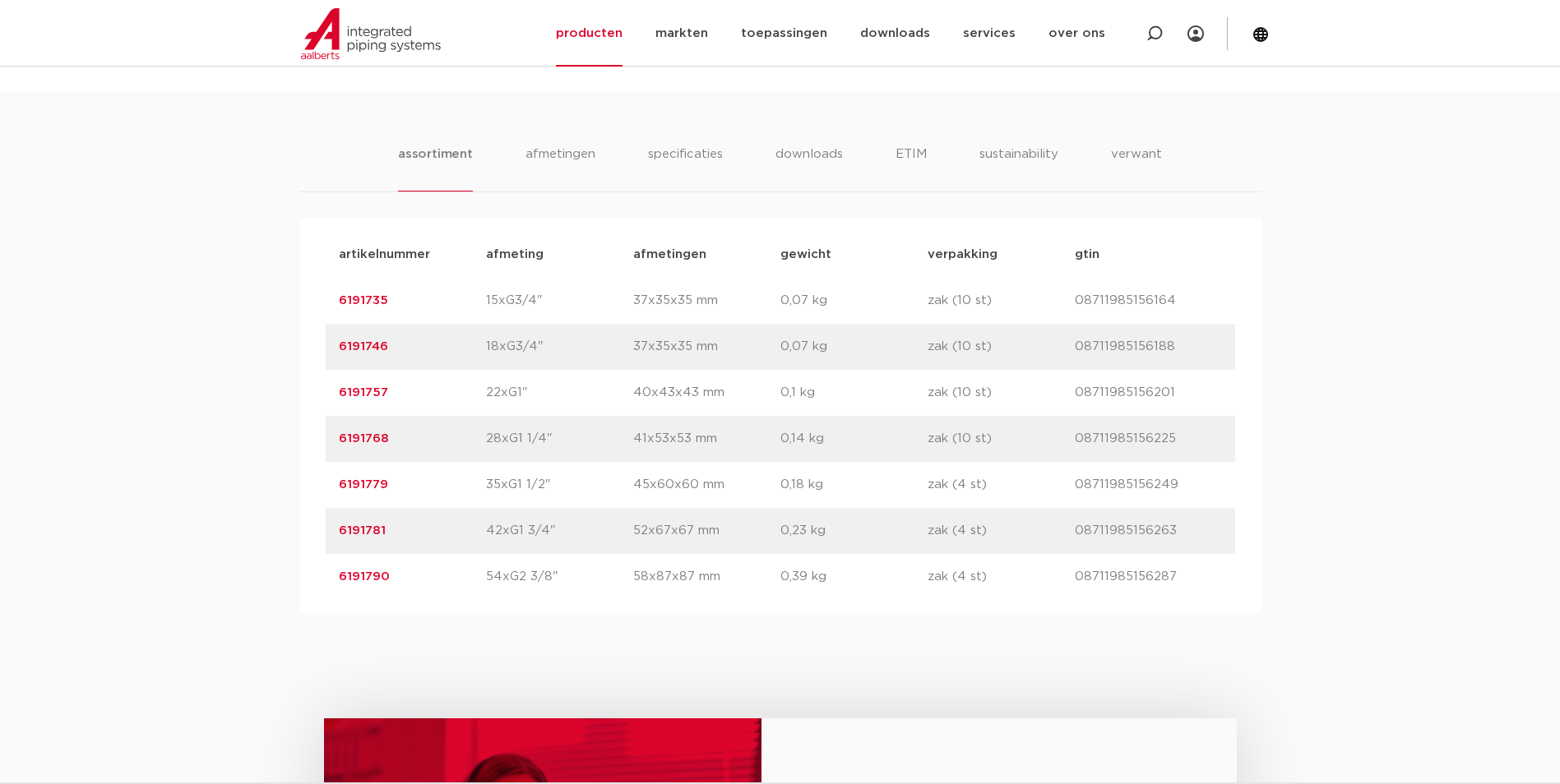
click at [390, 443] on p "6191768" at bounding box center [412, 438] width 147 height 20
drag, startPoint x: 403, startPoint y: 435, endPoint x: 339, endPoint y: 441, distance: 64.3
click at [339, 441] on p "6191768" at bounding box center [412, 438] width 147 height 20
copy link "6191768"
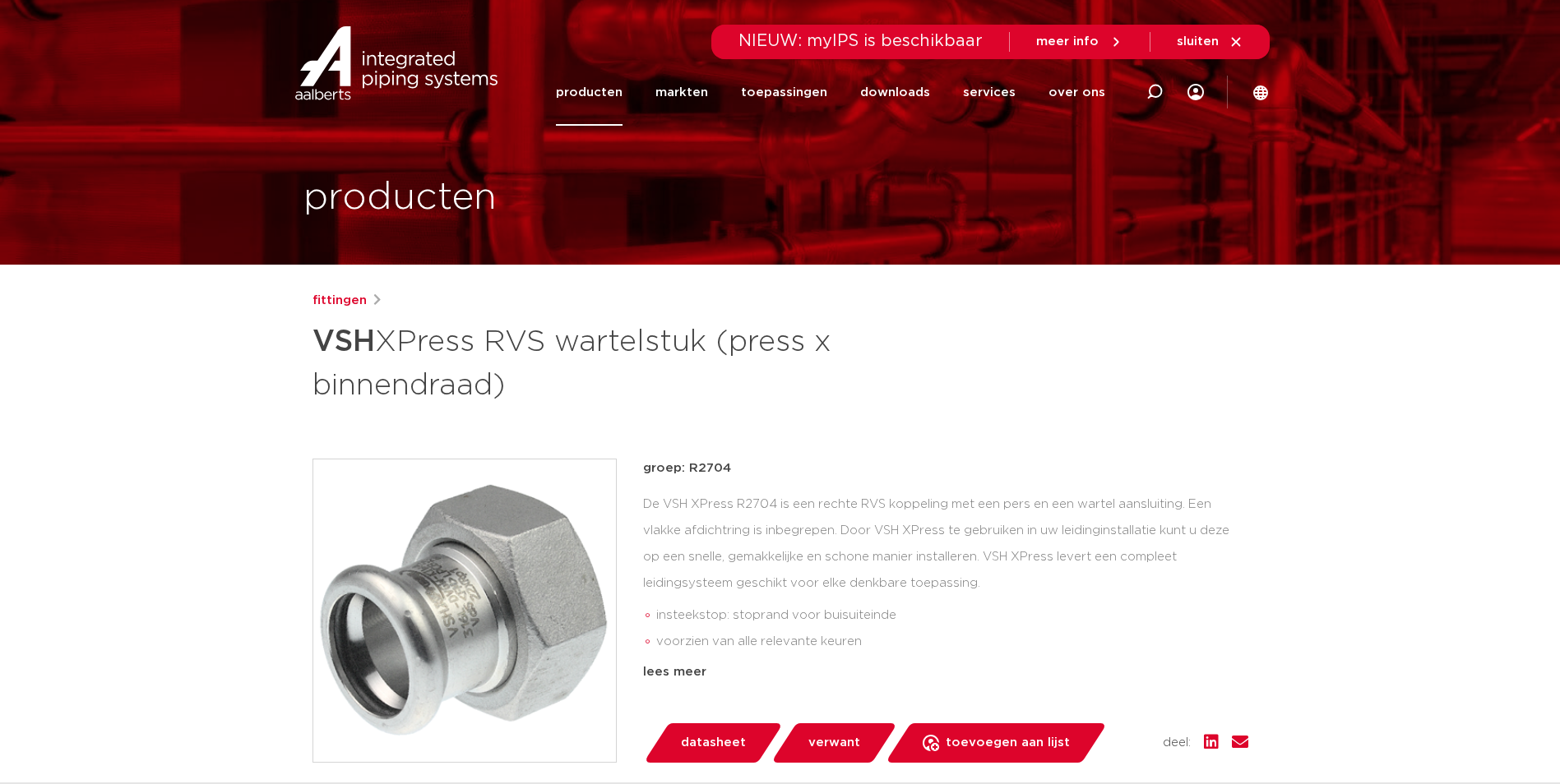
scroll to position [82, 0]
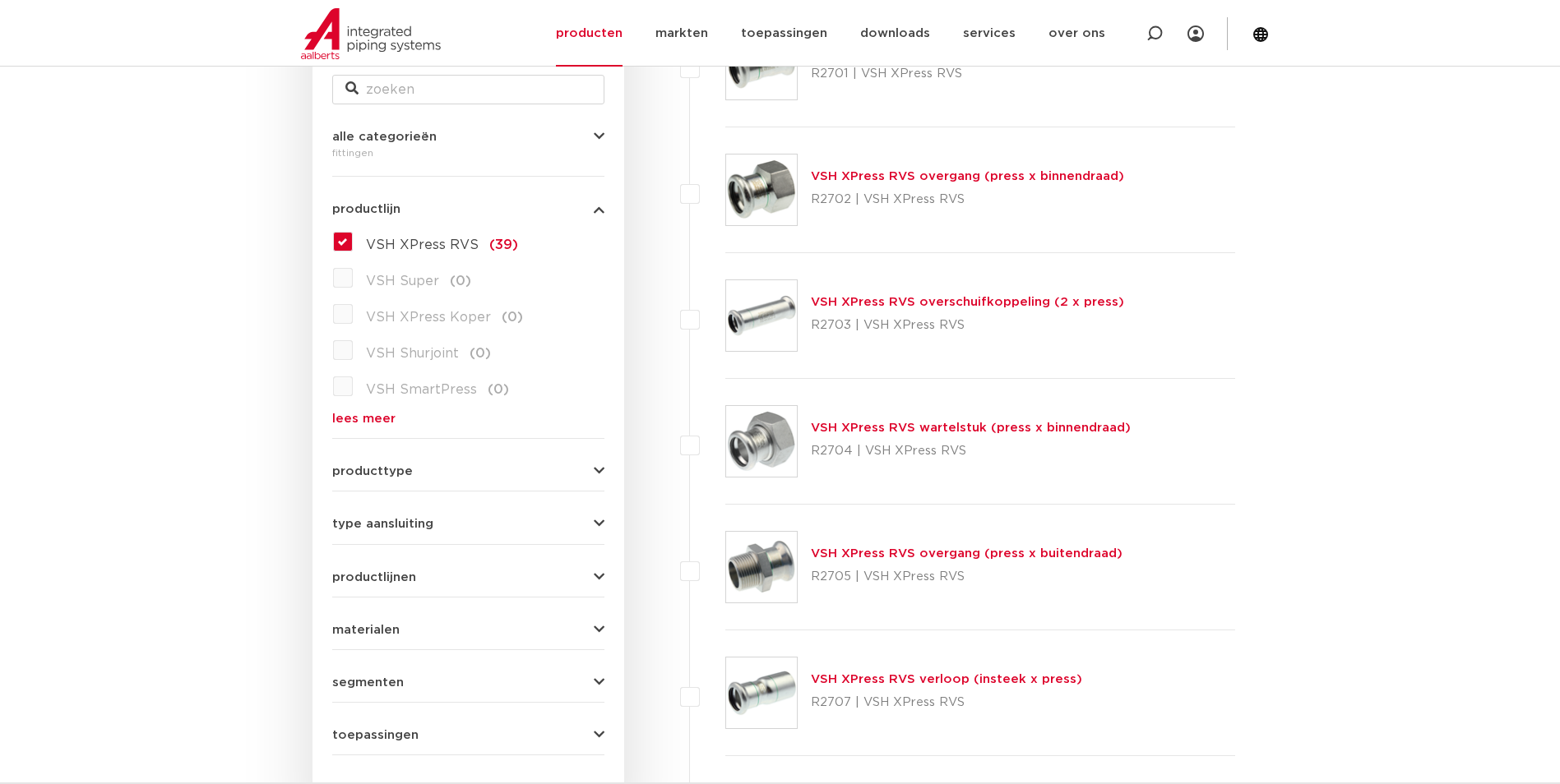
scroll to position [490, 0]
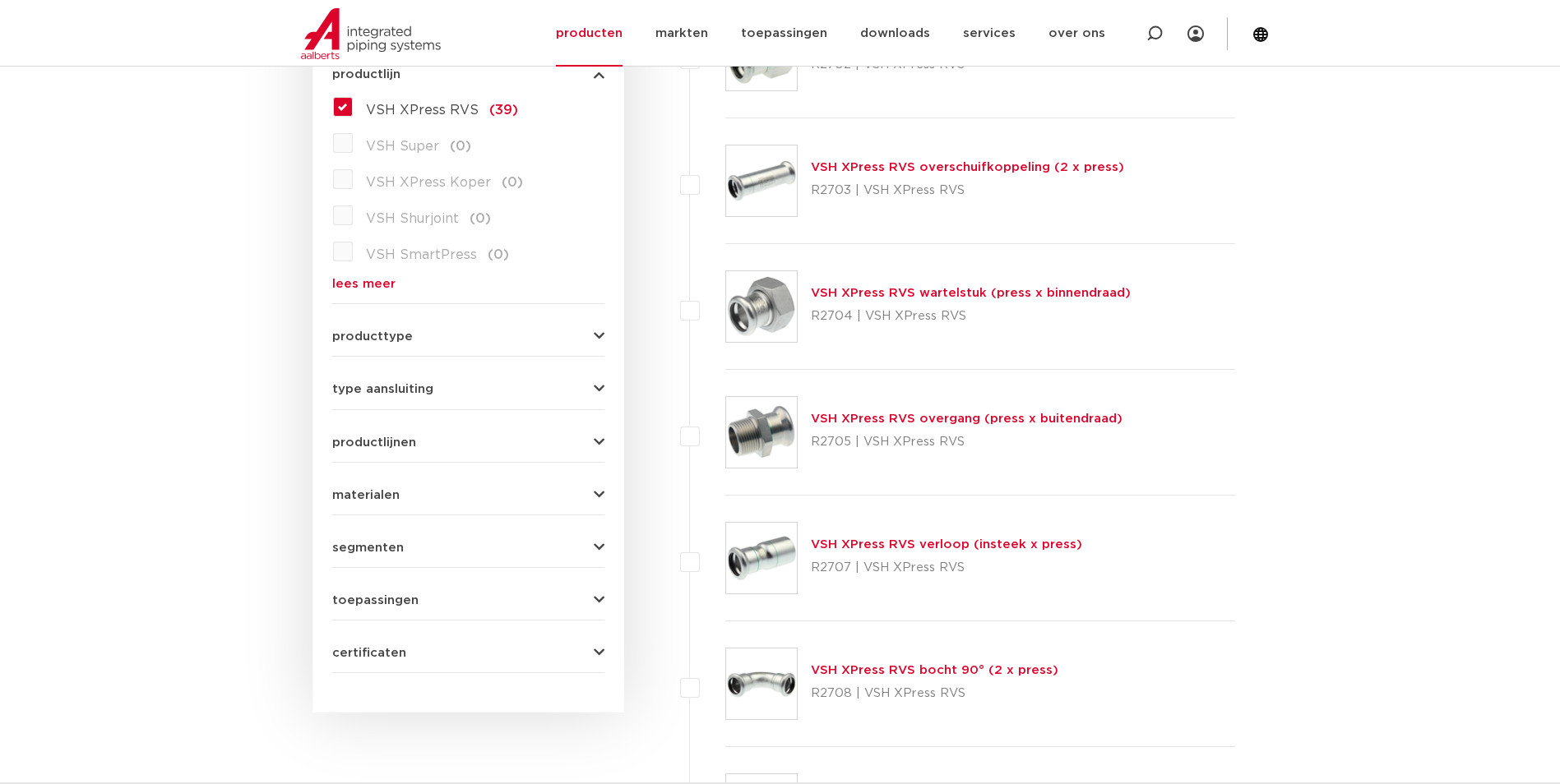
click at [882, 416] on link "VSH XPress RVS overgang (press x buitendraad)" at bounding box center [966, 419] width 312 height 12
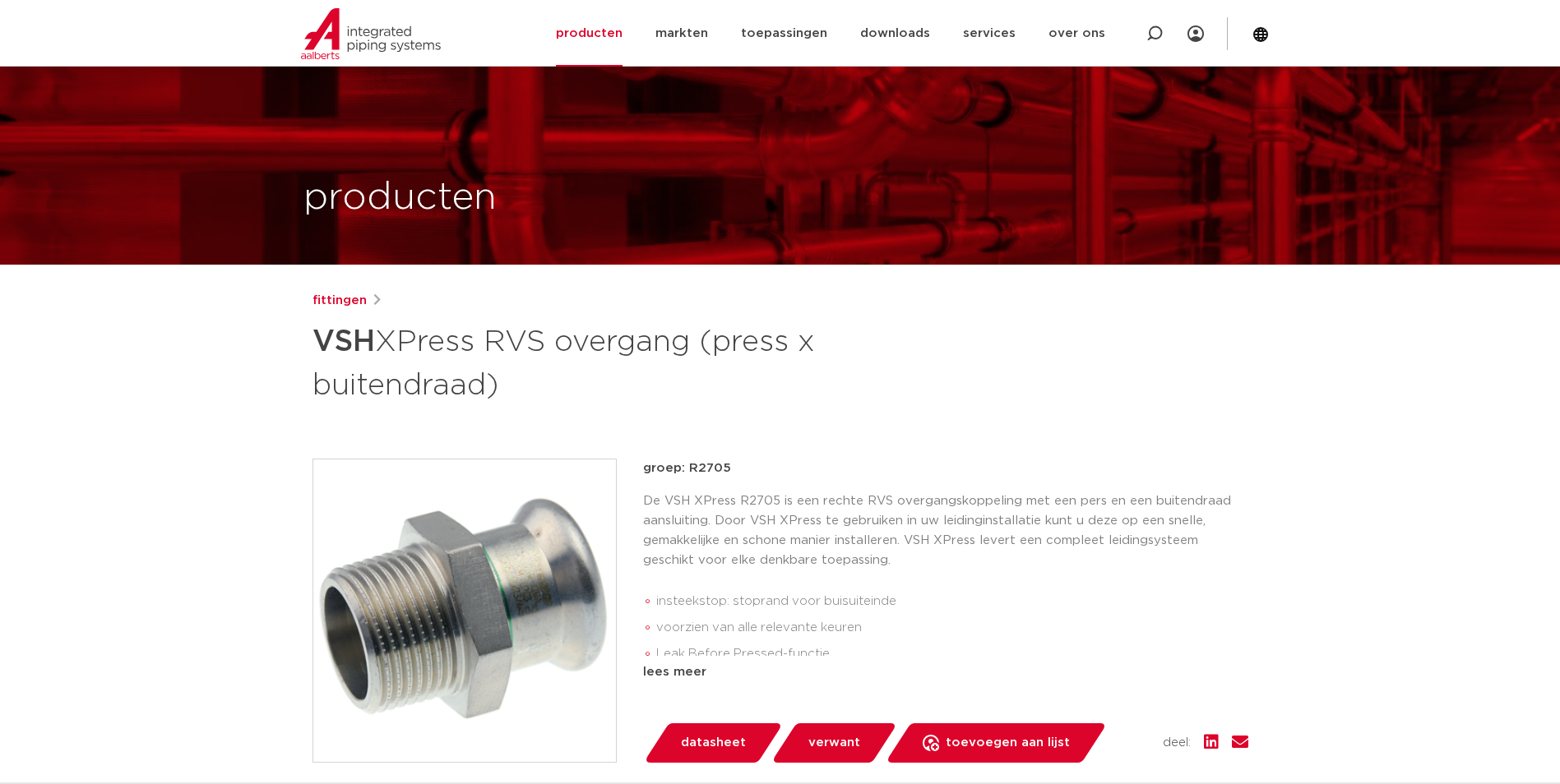
scroll to position [329, 0]
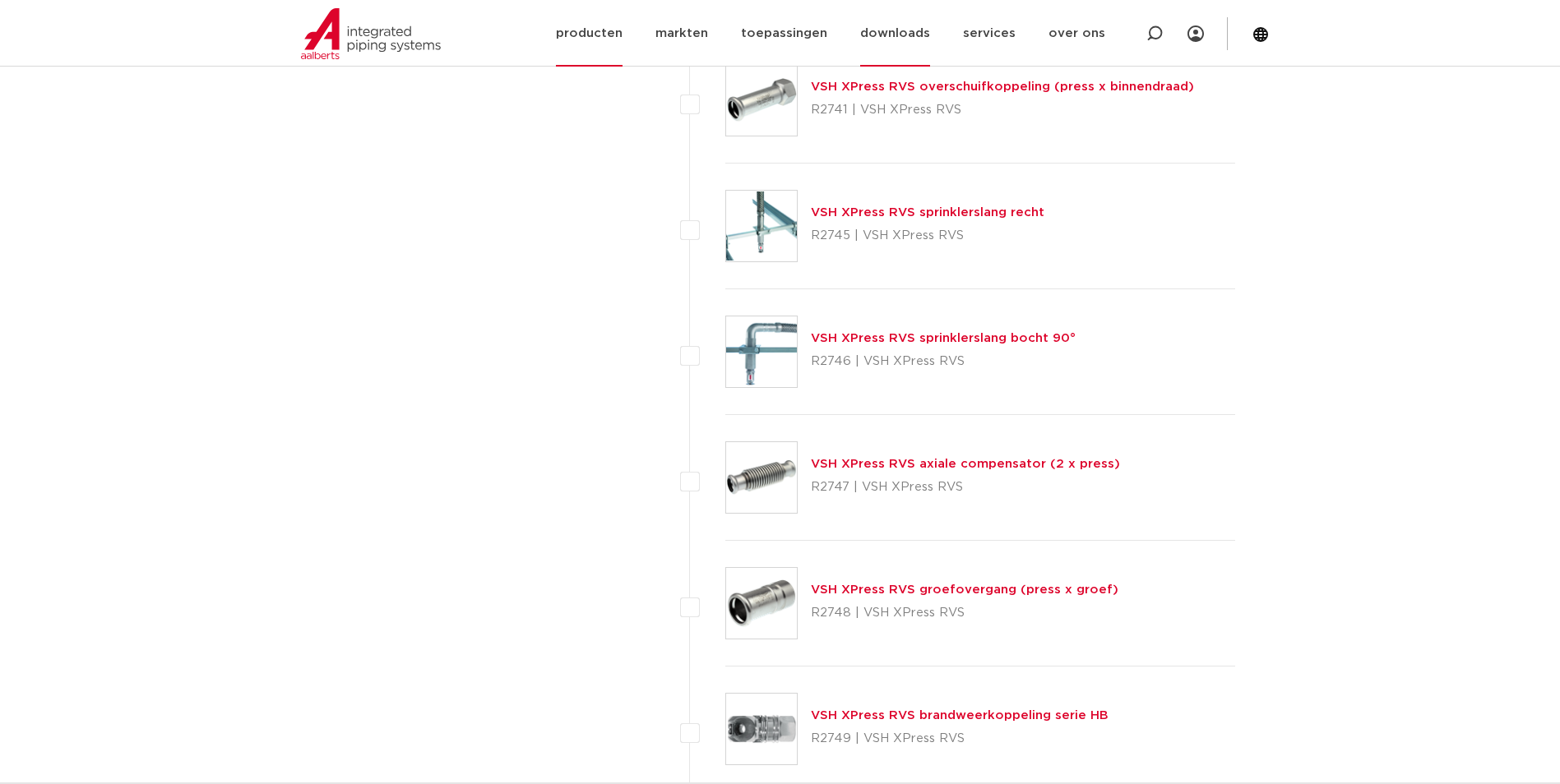
scroll to position [4078, 0]
